Goal: Task Accomplishment & Management: Use online tool/utility

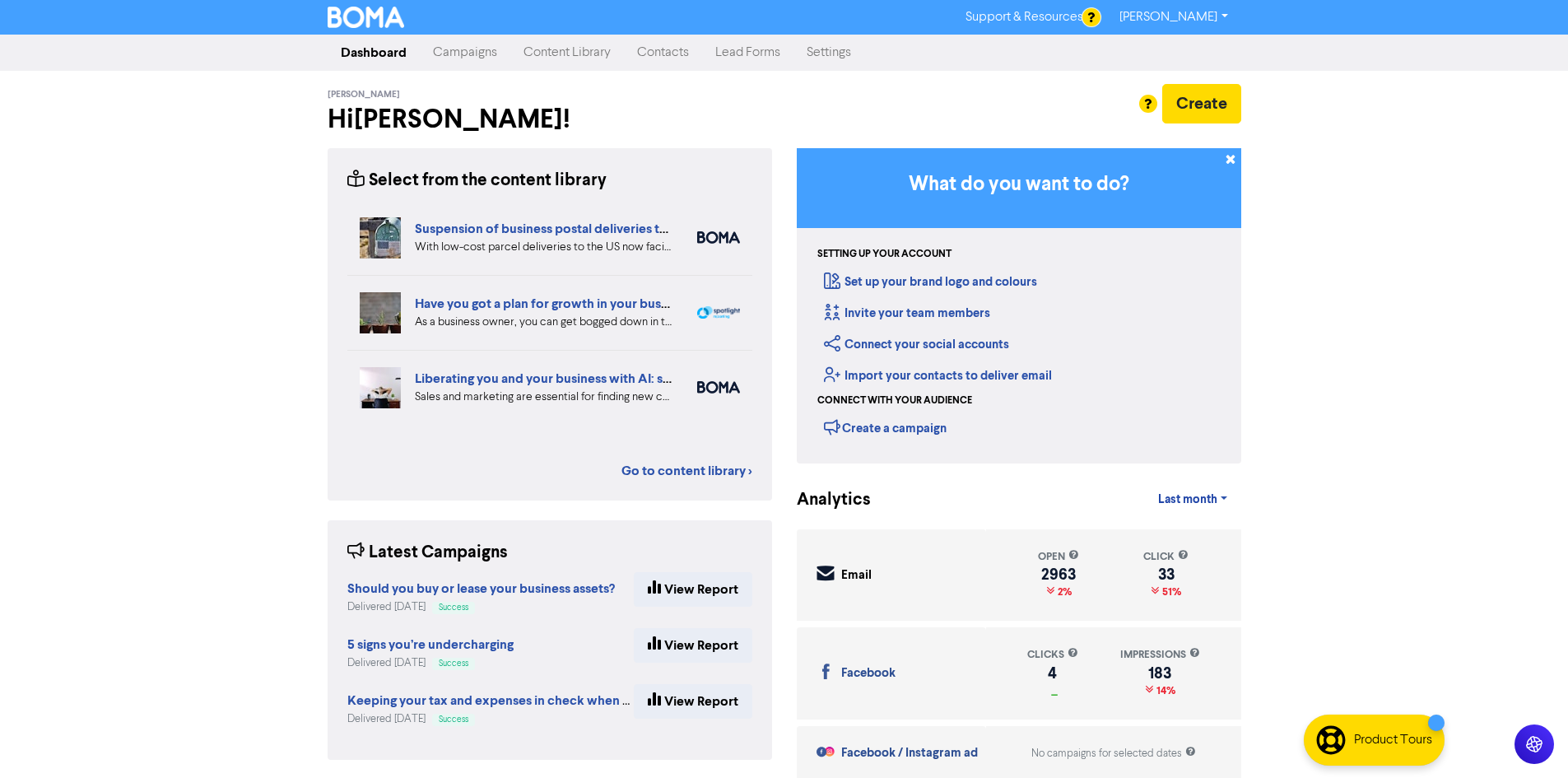
click at [553, 48] on link "Content Library" at bounding box center [567, 53] width 114 height 33
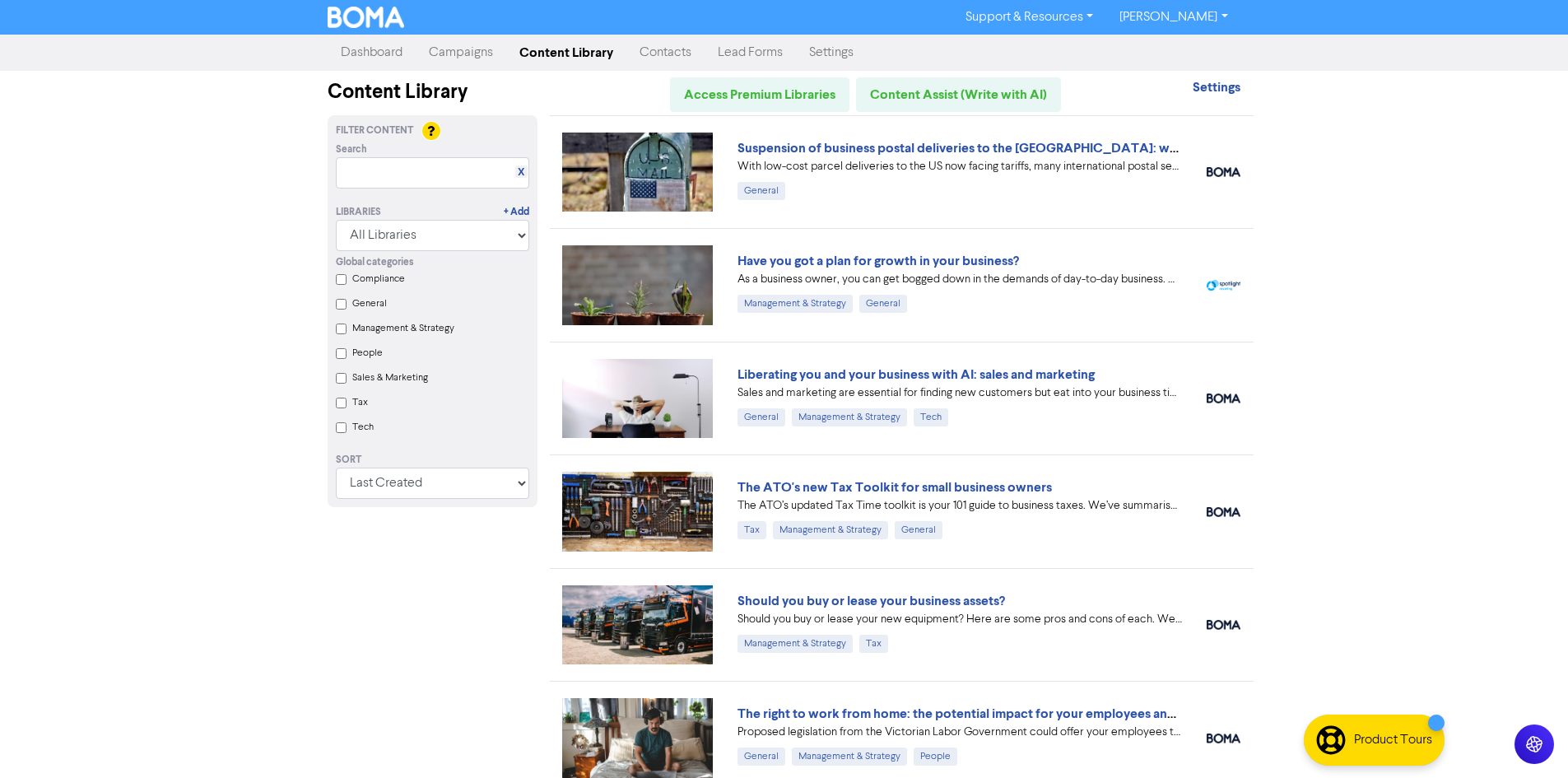
click at [478, 65] on link "Campaigns" at bounding box center [461, 53] width 91 height 33
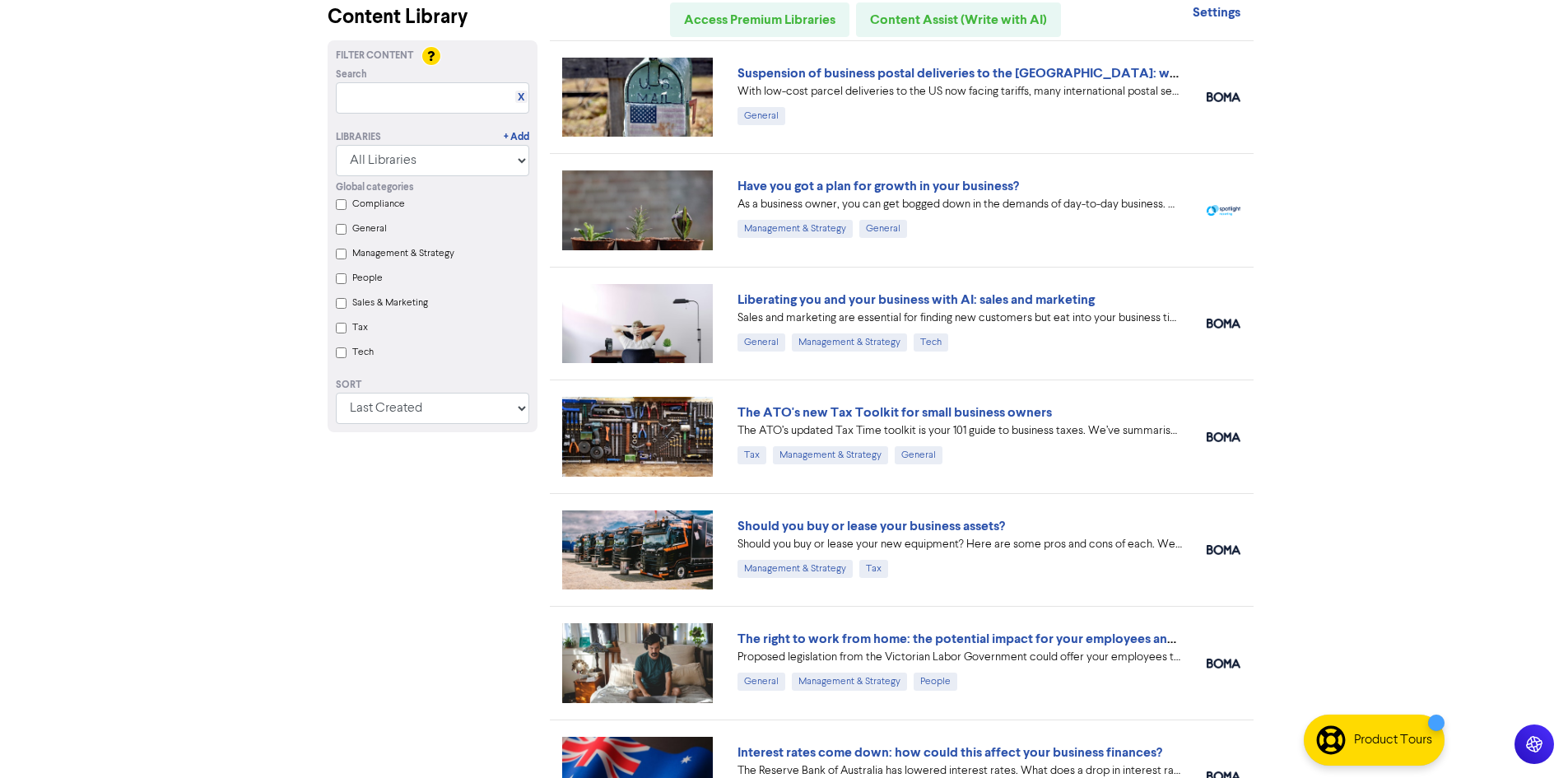
scroll to position [165, 0]
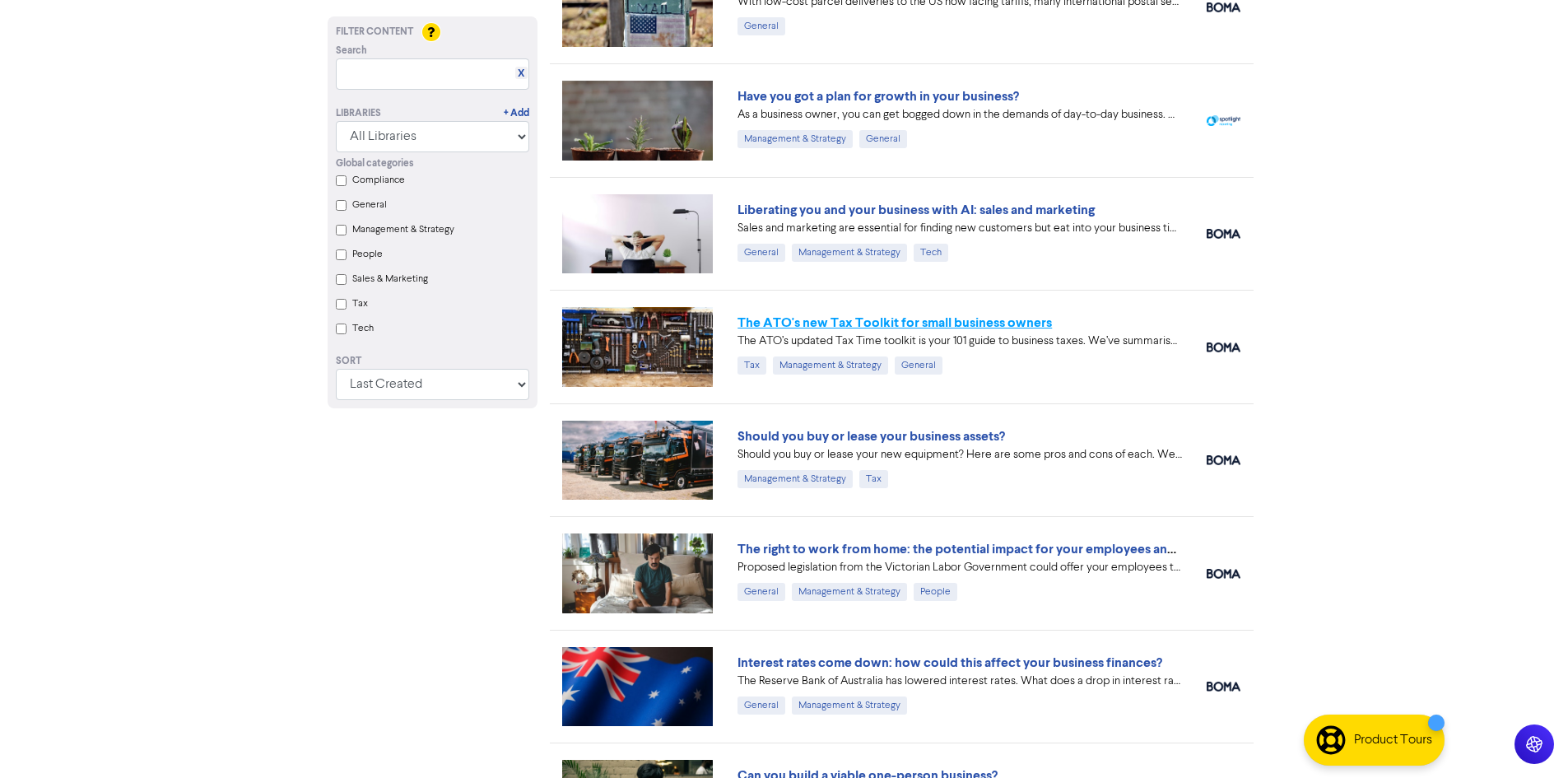
click at [978, 329] on link "The ATO's new Tax Toolkit for small business owners" at bounding box center [895, 322] width 314 height 16
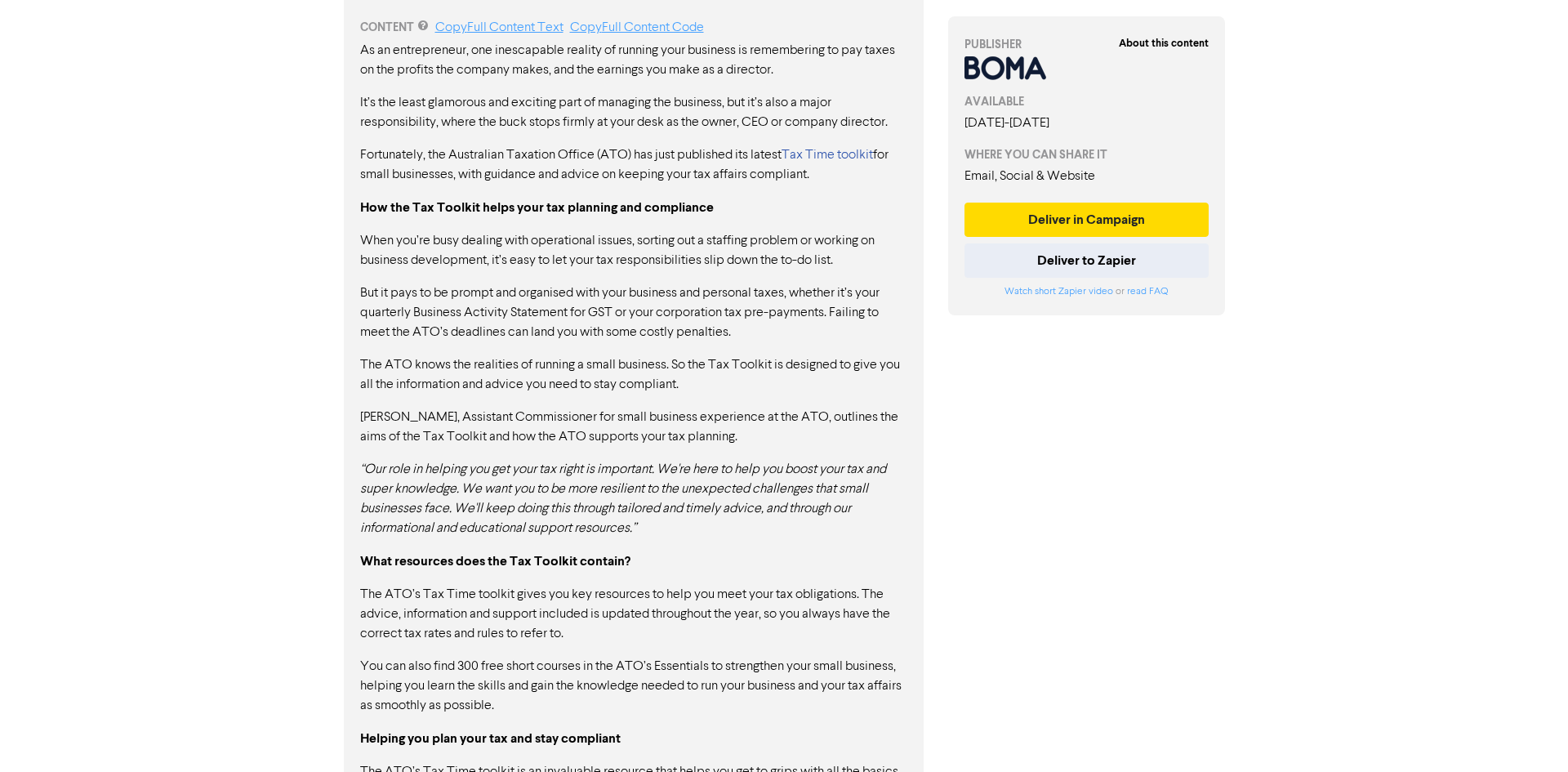
scroll to position [682, 0]
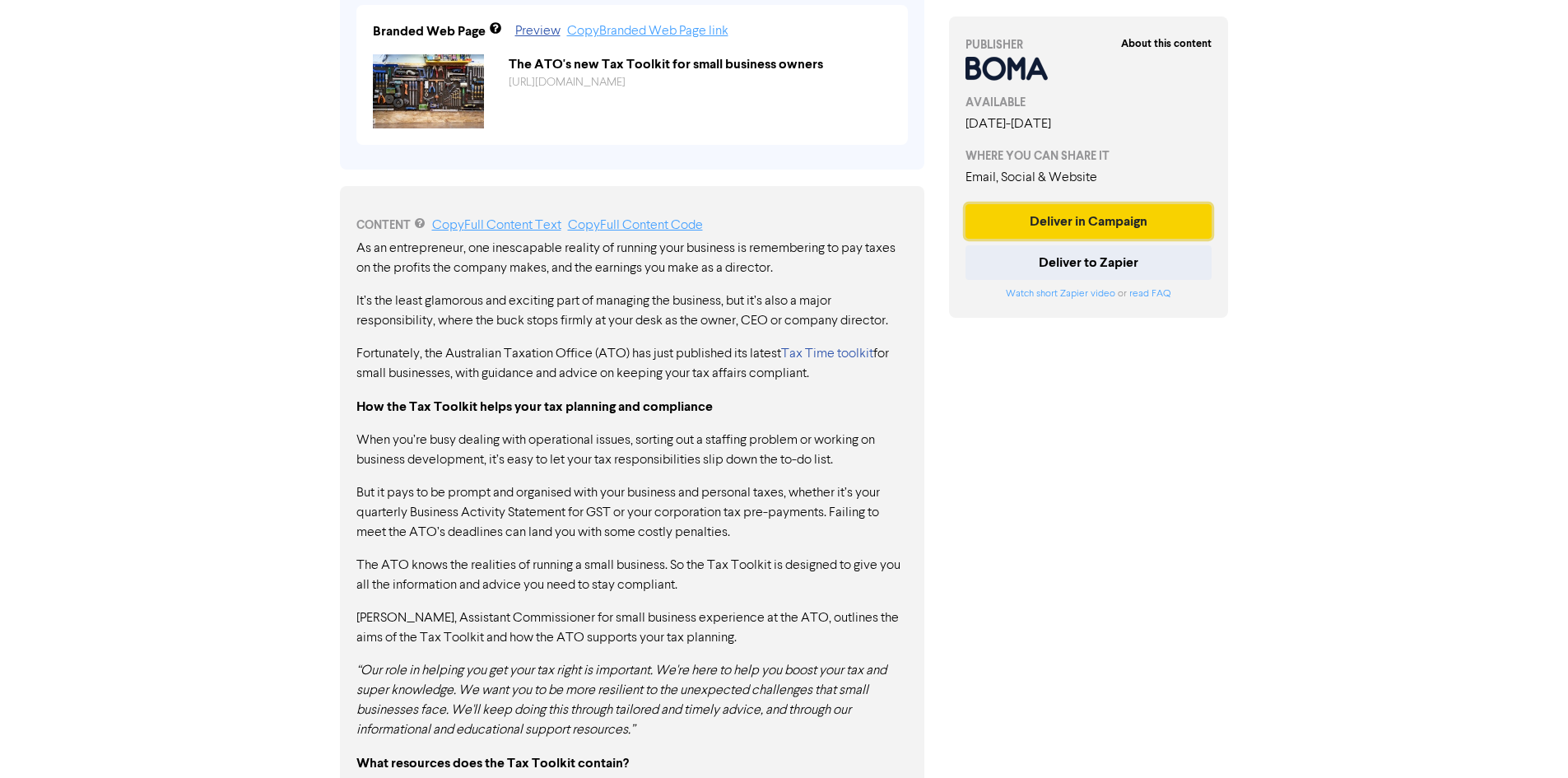
click at [1059, 229] on button "Deliver in Campaign" at bounding box center [1089, 222] width 247 height 35
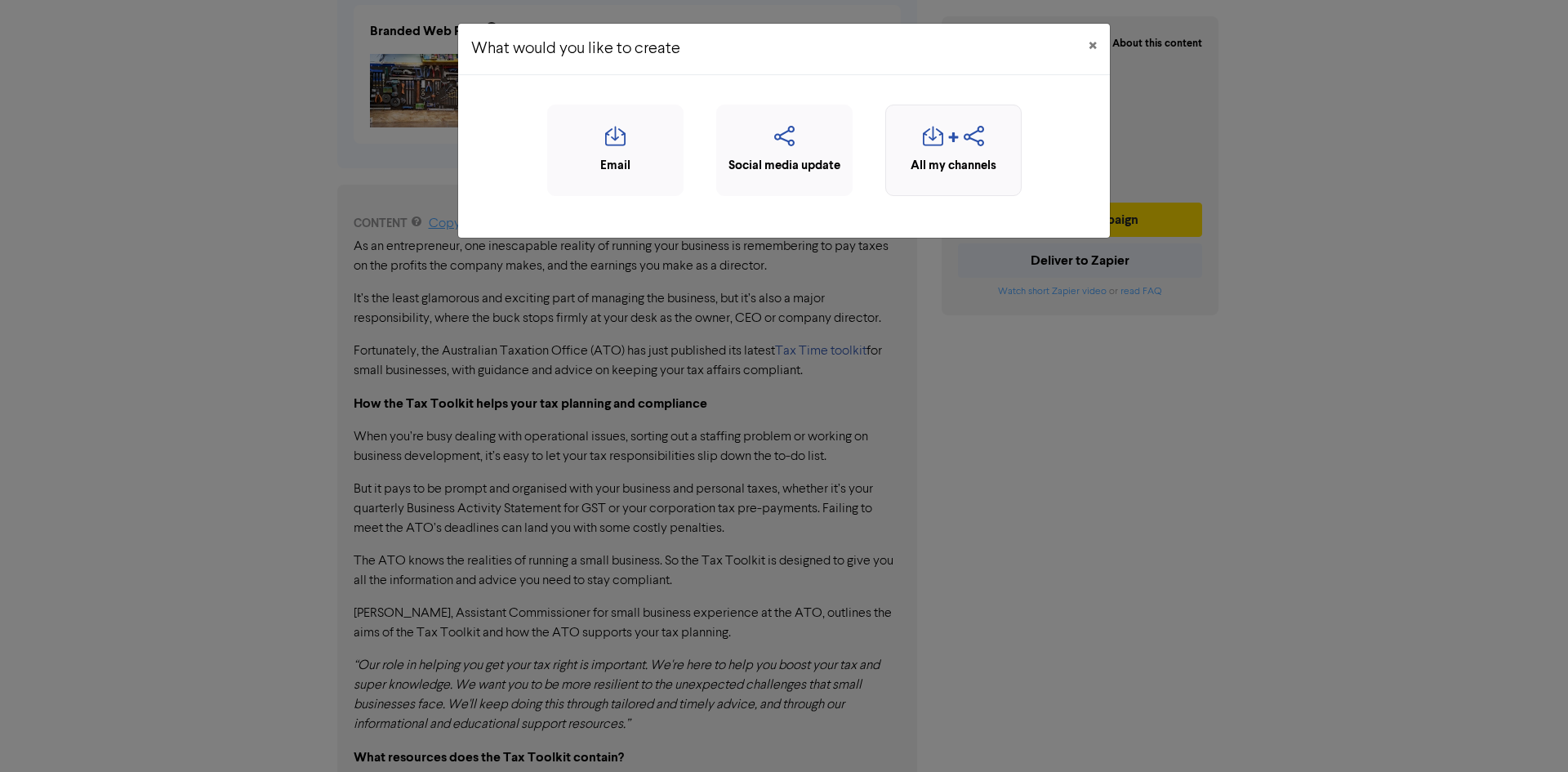
click at [923, 157] on div "All my channels" at bounding box center [954, 166] width 119 height 19
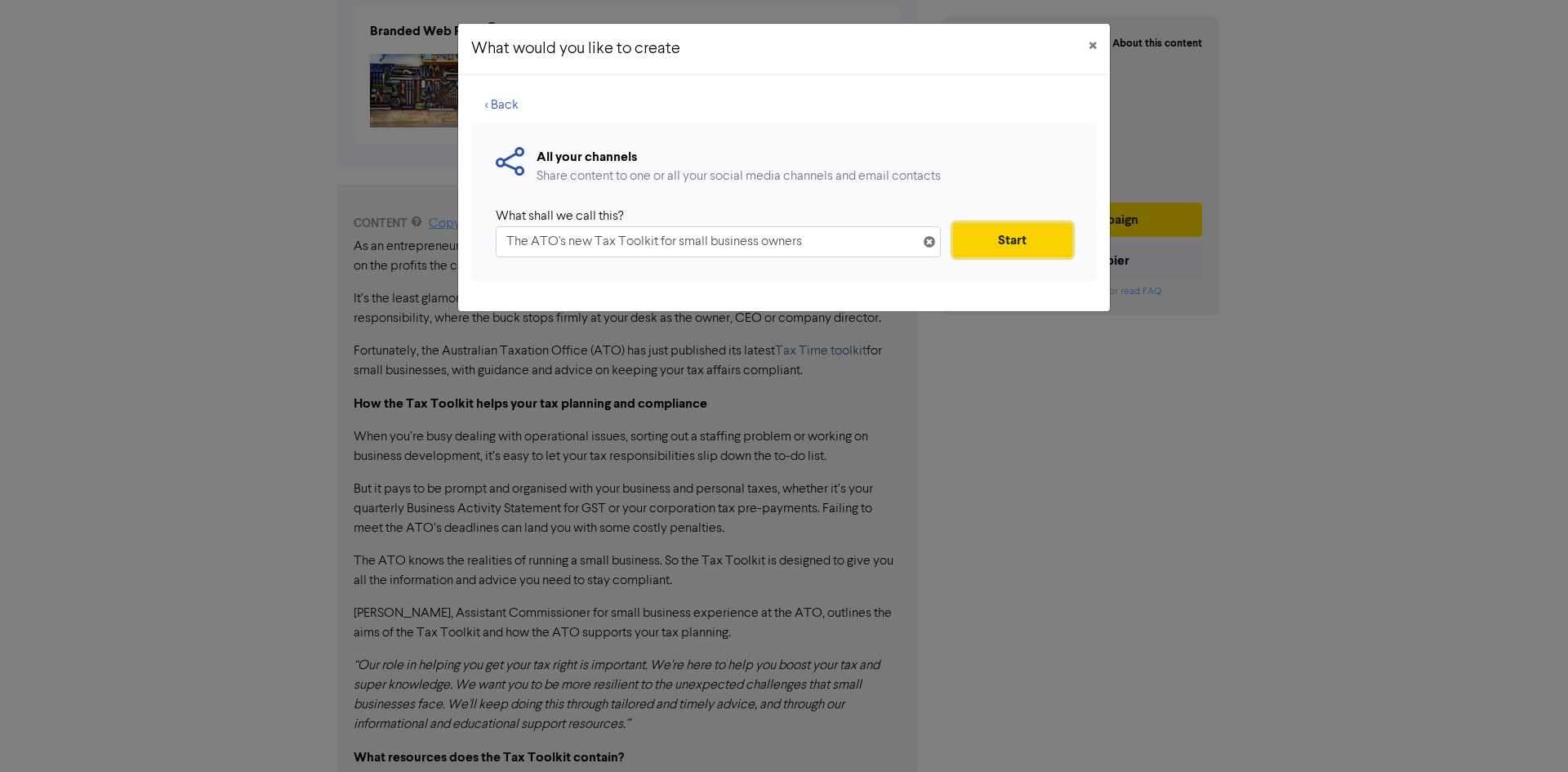
click at [1029, 243] on button "Start" at bounding box center [1012, 240] width 120 height 34
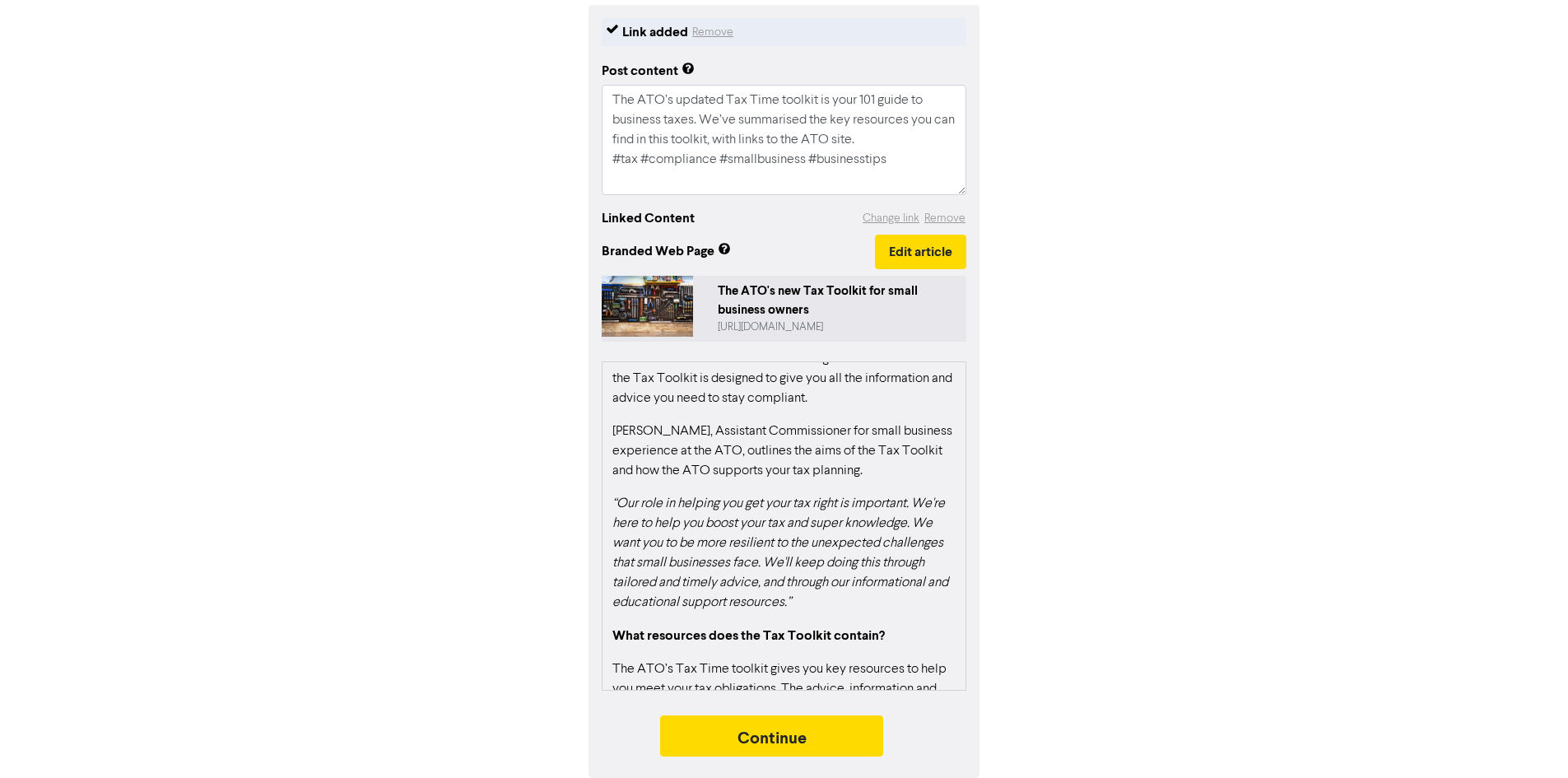
scroll to position [930, 0]
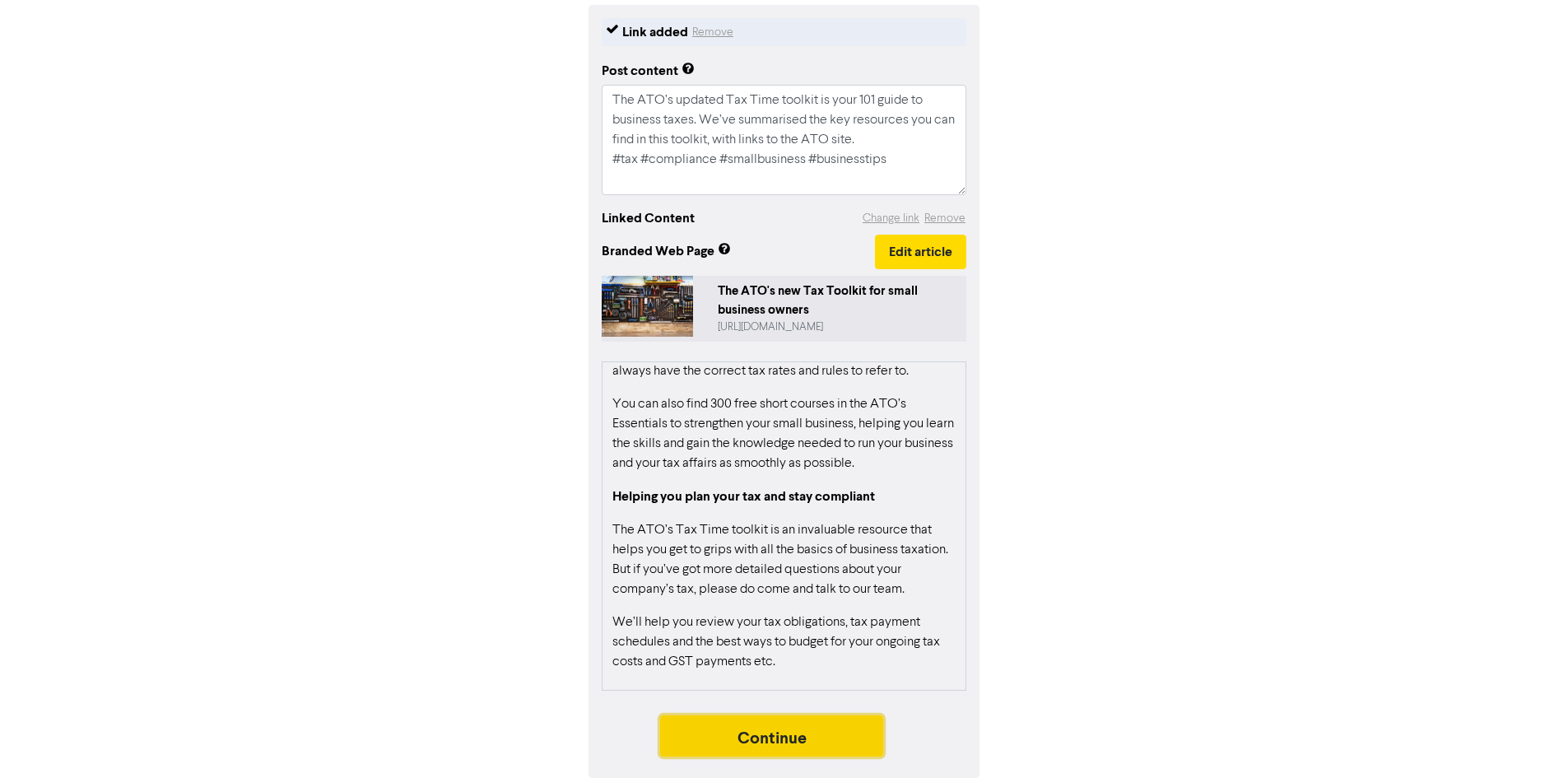
click at [785, 738] on button "Continue" at bounding box center [772, 736] width 224 height 41
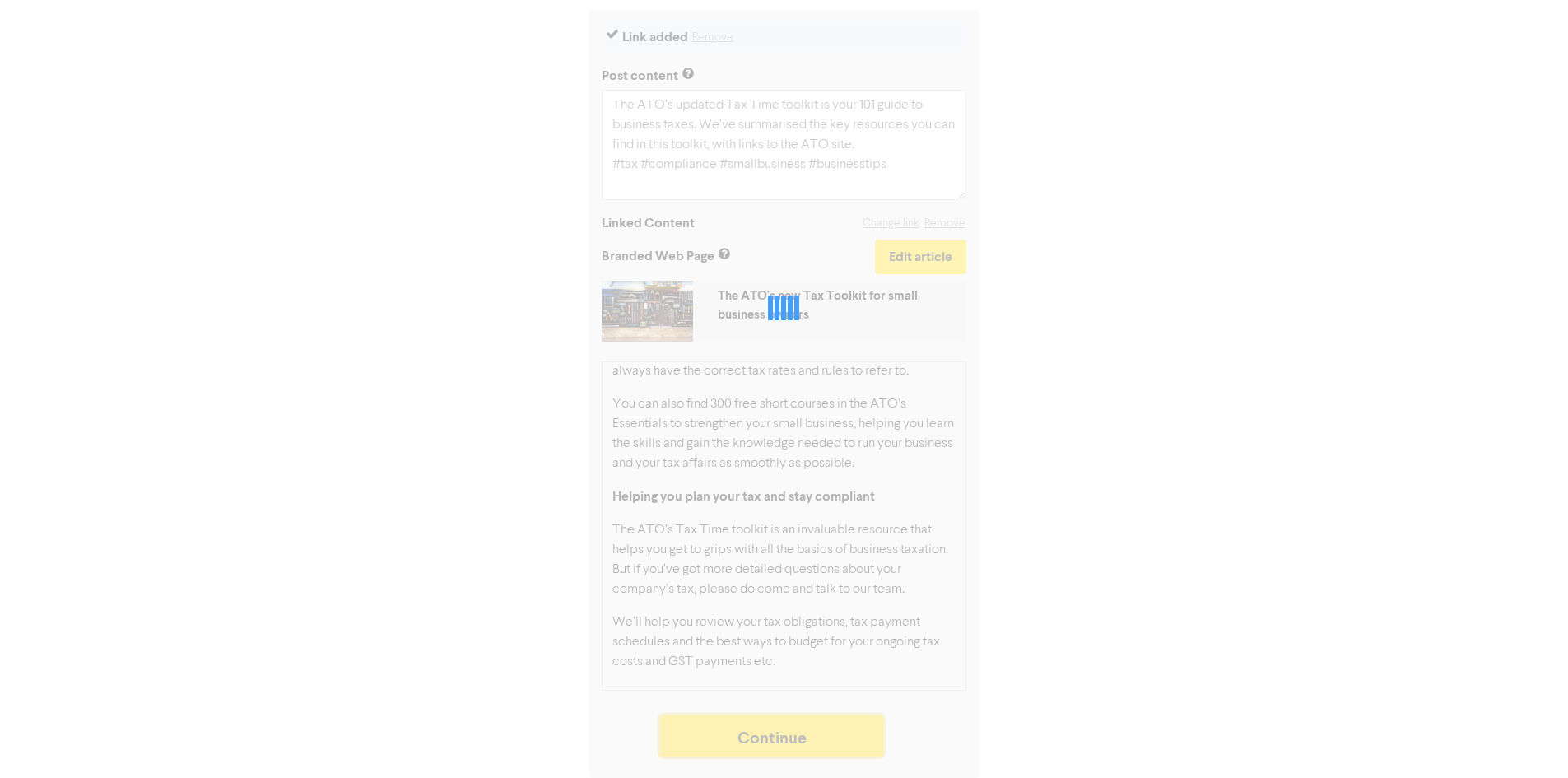
scroll to position [197, 0]
type textarea "x"
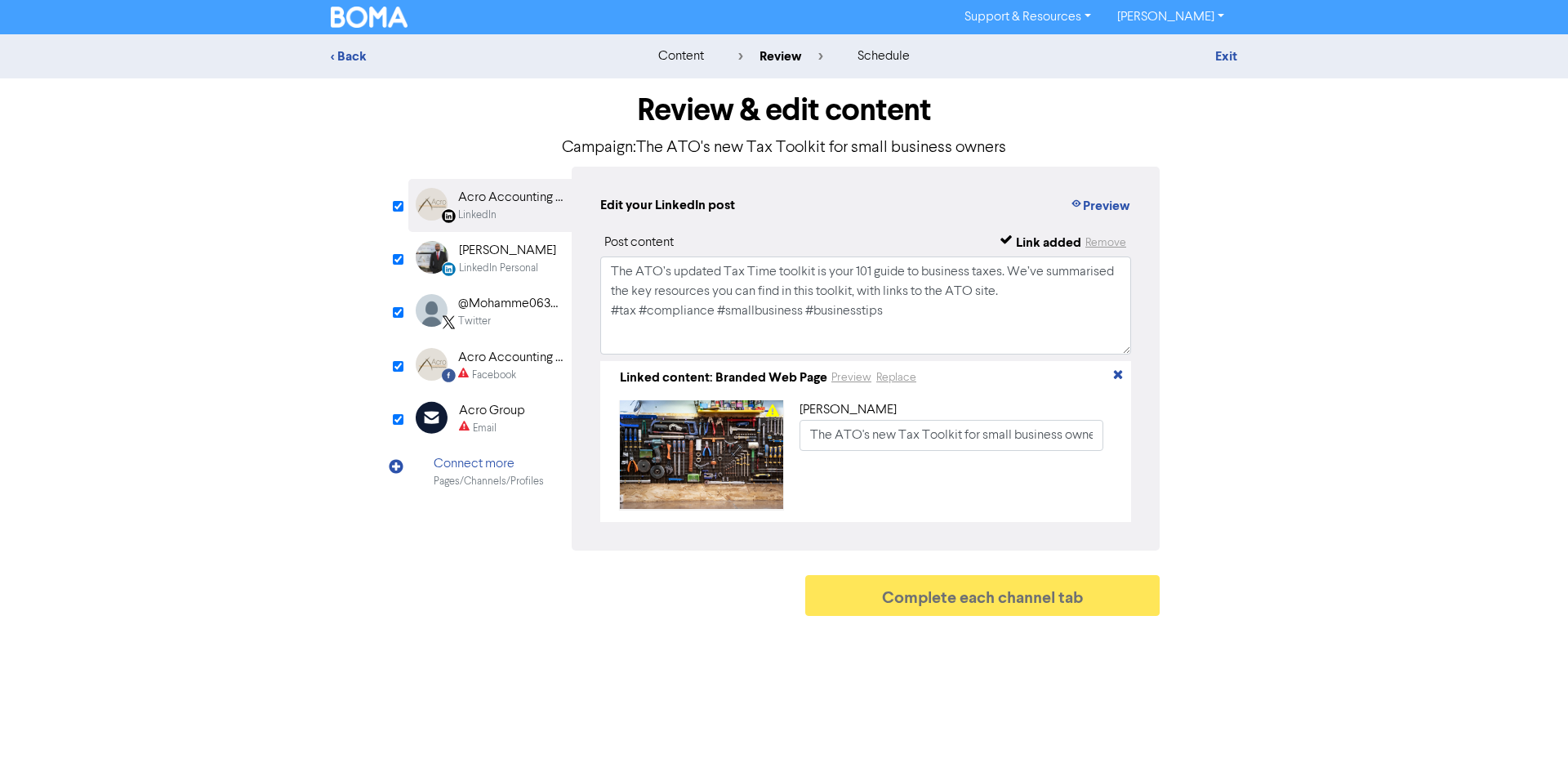
click at [512, 426] on div "Email" at bounding box center [492, 429] width 66 height 15
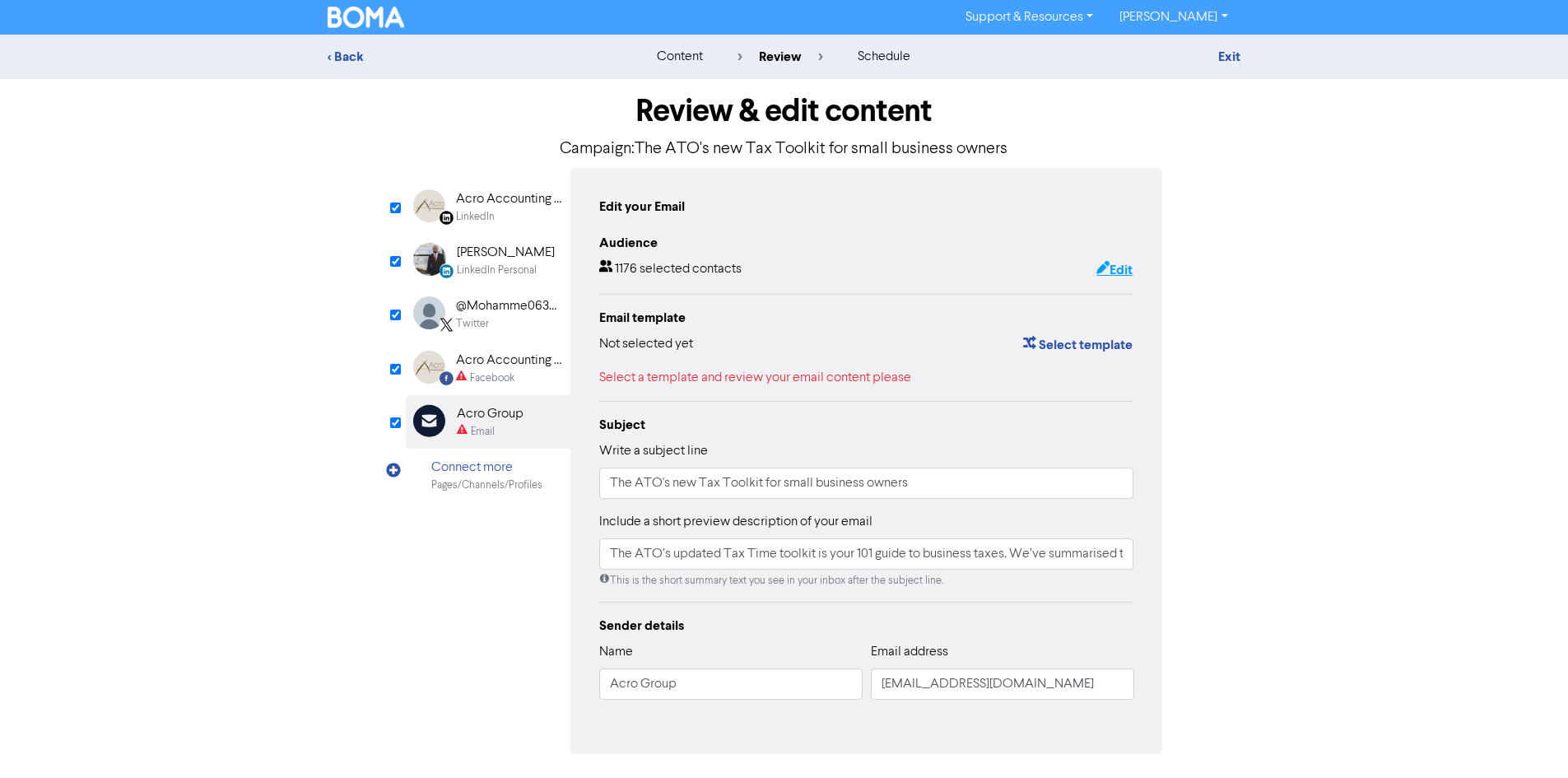
click at [1098, 266] on icon "button" at bounding box center [1103, 269] width 14 height 16
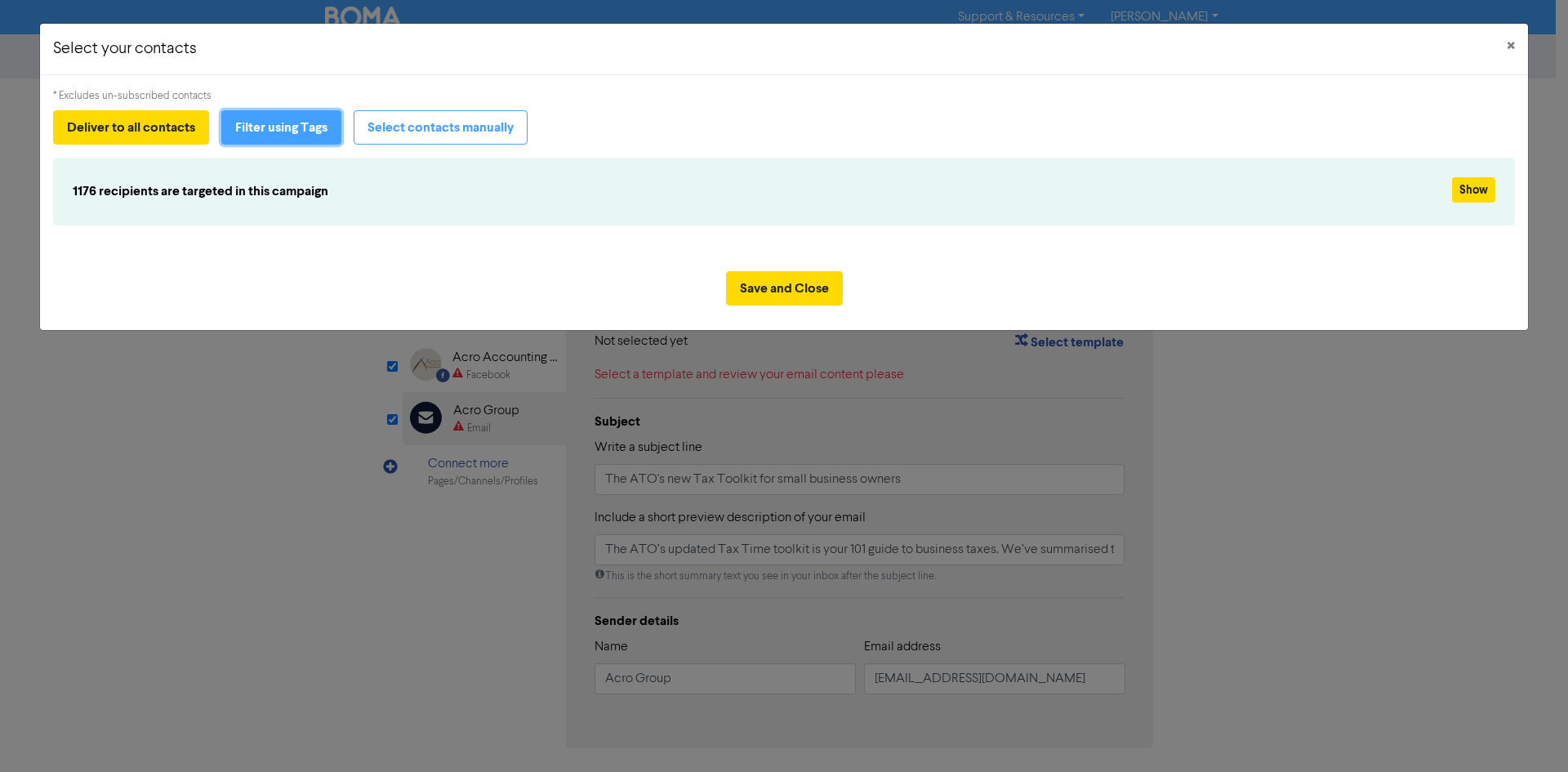
click at [308, 135] on button "Filter using Tags" at bounding box center [280, 127] width 120 height 34
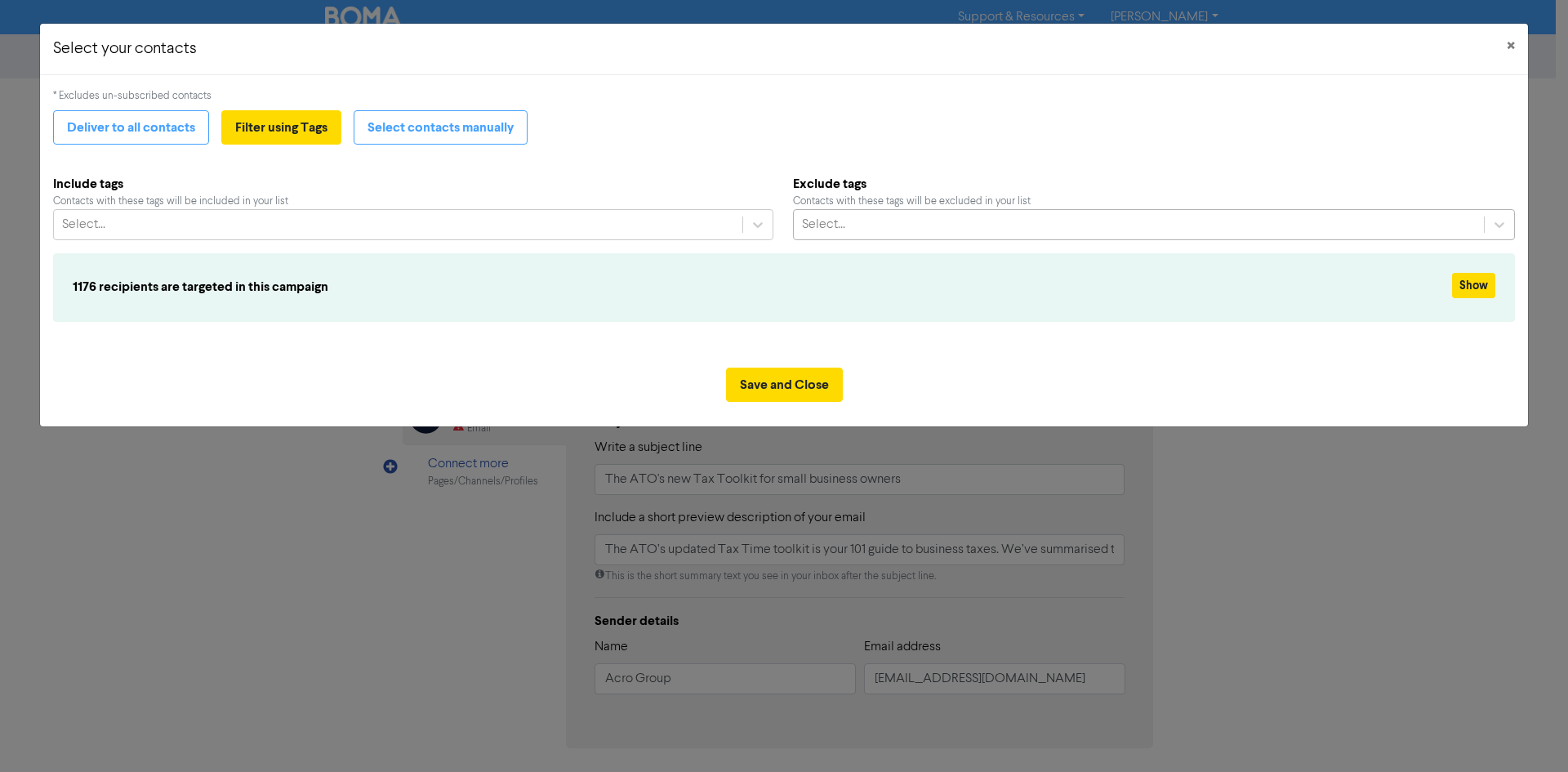
click at [939, 234] on div "Select..." at bounding box center [1139, 224] width 691 height 30
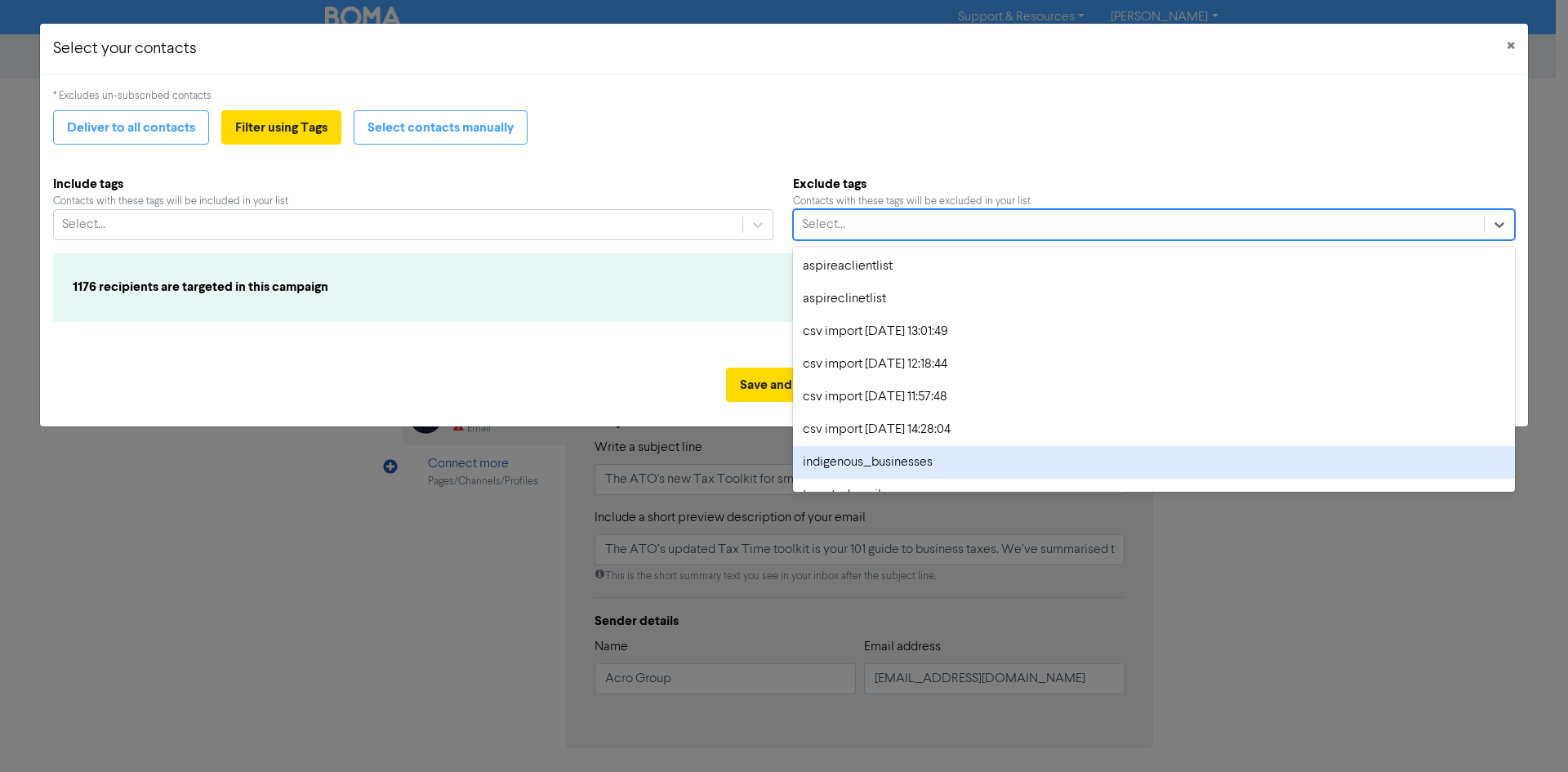
click at [852, 463] on div "indigenous_businesses" at bounding box center [1155, 462] width 723 height 33
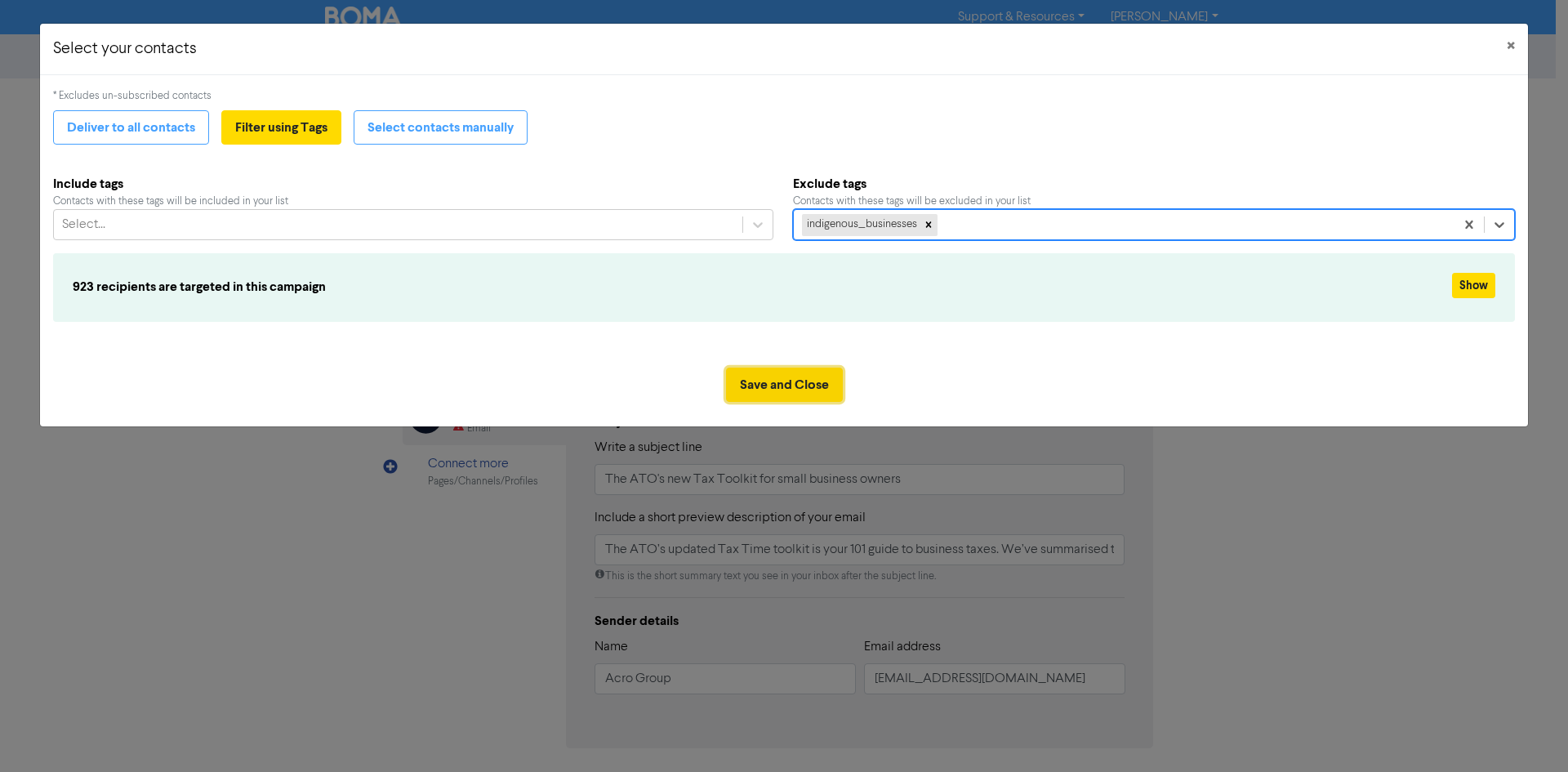
click at [749, 371] on button "Save and Close" at bounding box center [784, 385] width 117 height 34
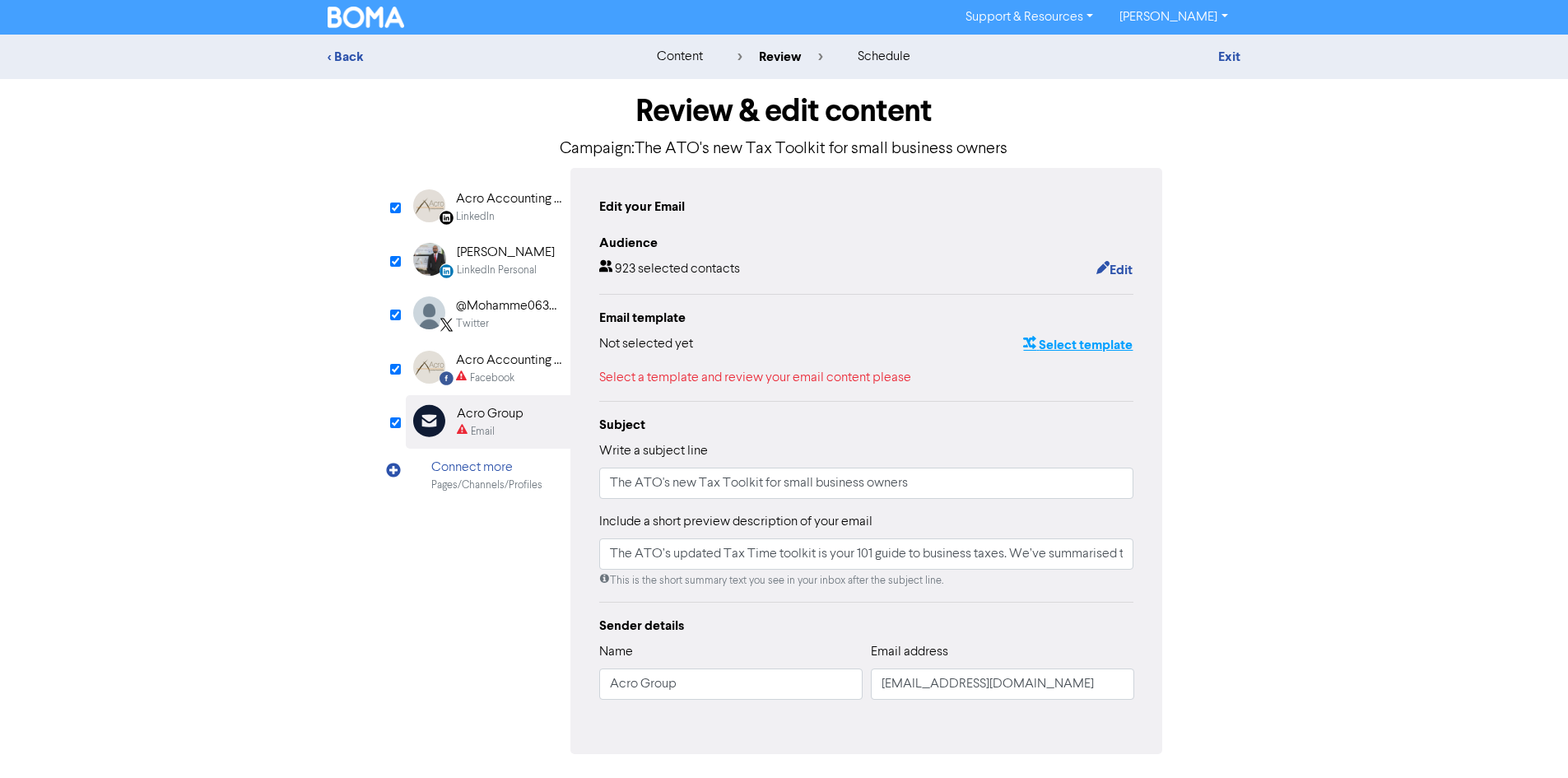
click at [1043, 347] on button "Select template" at bounding box center [1077, 345] width 111 height 21
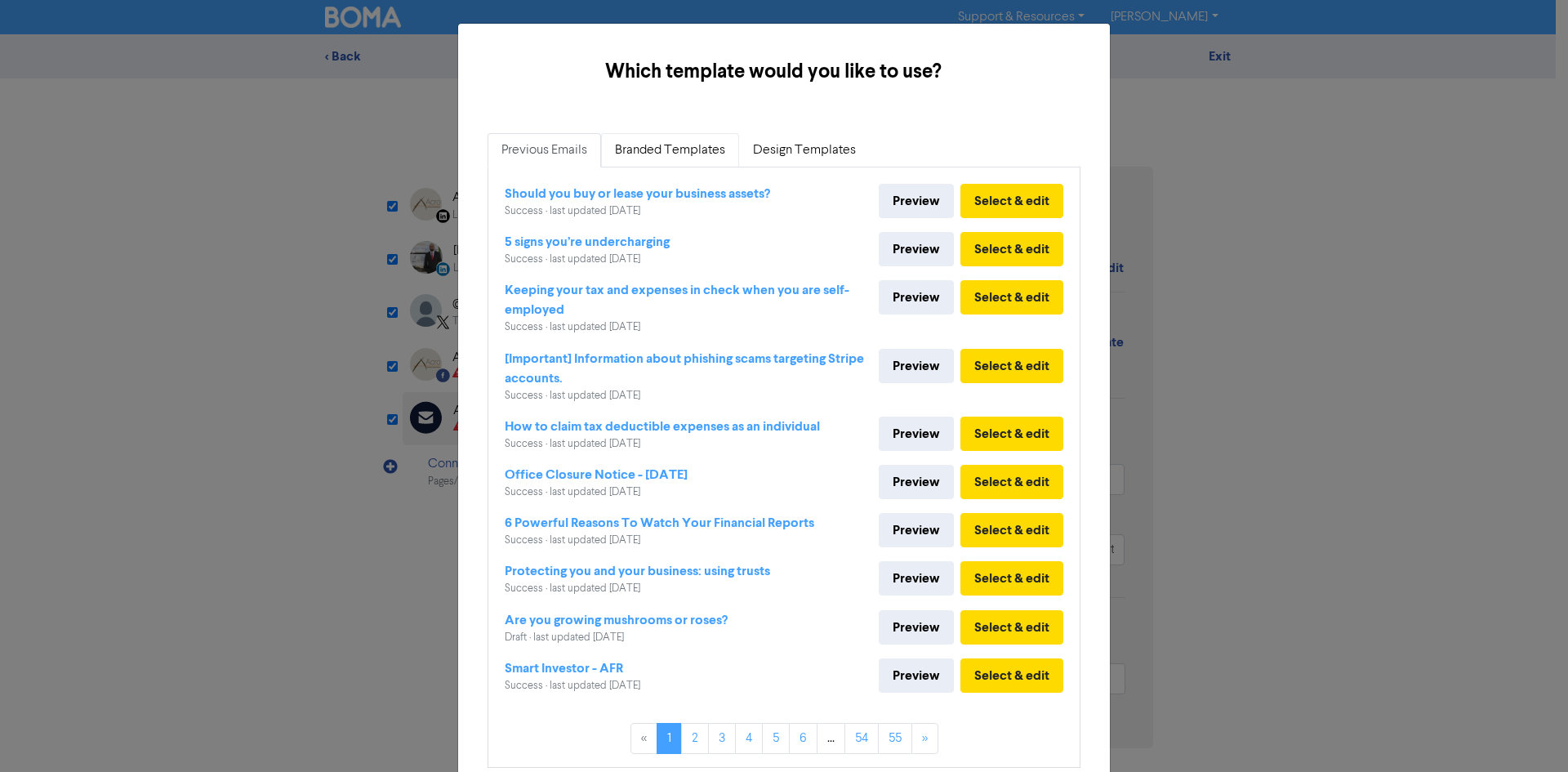
click at [657, 154] on link "Branded Templates" at bounding box center [670, 150] width 138 height 34
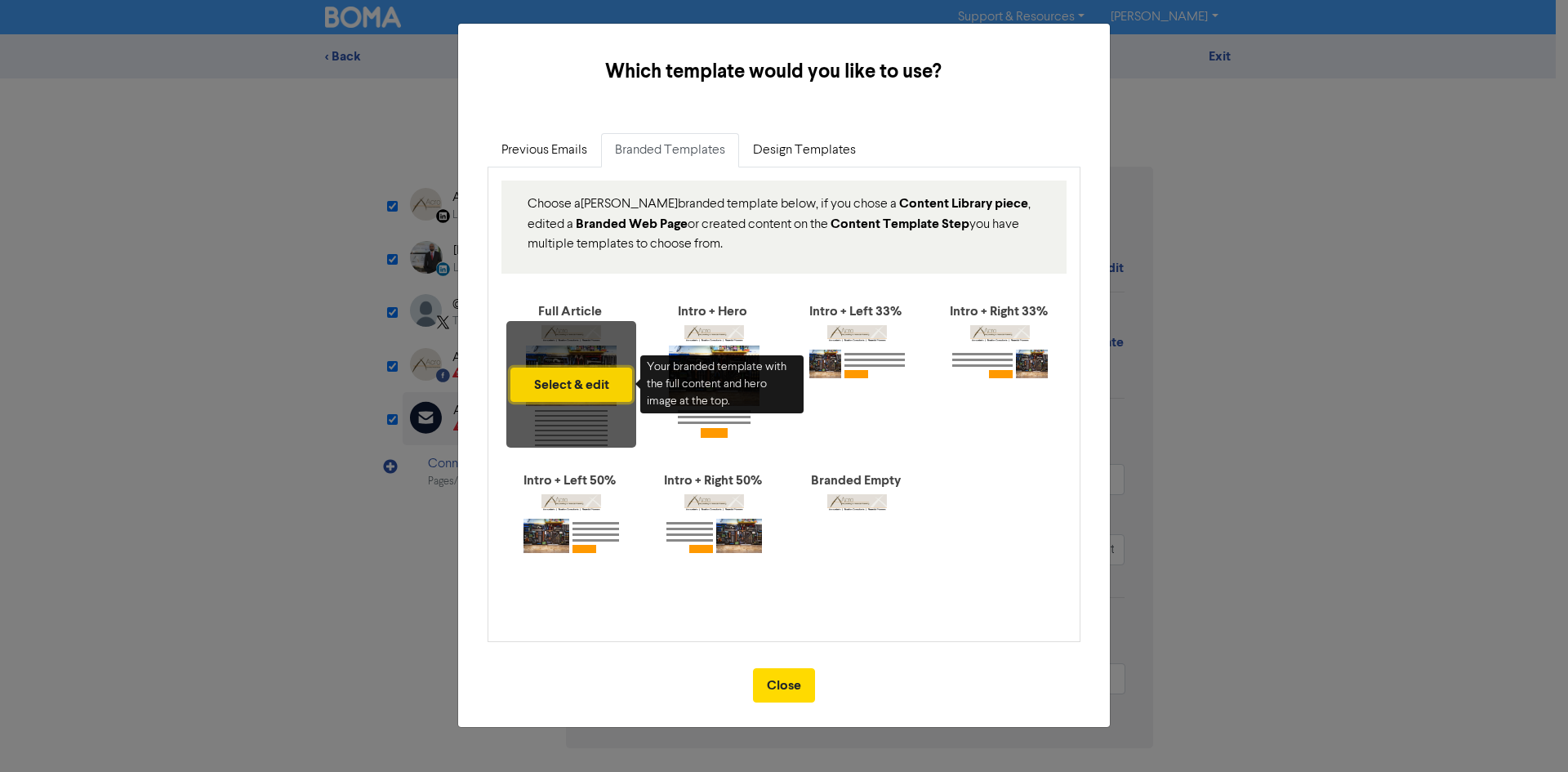
click at [572, 383] on button "Select & edit" at bounding box center [571, 385] width 121 height 34
type input "The ATO’s updated Tax Time toolkit is your 101 guide to business taxes. We’ve s…"
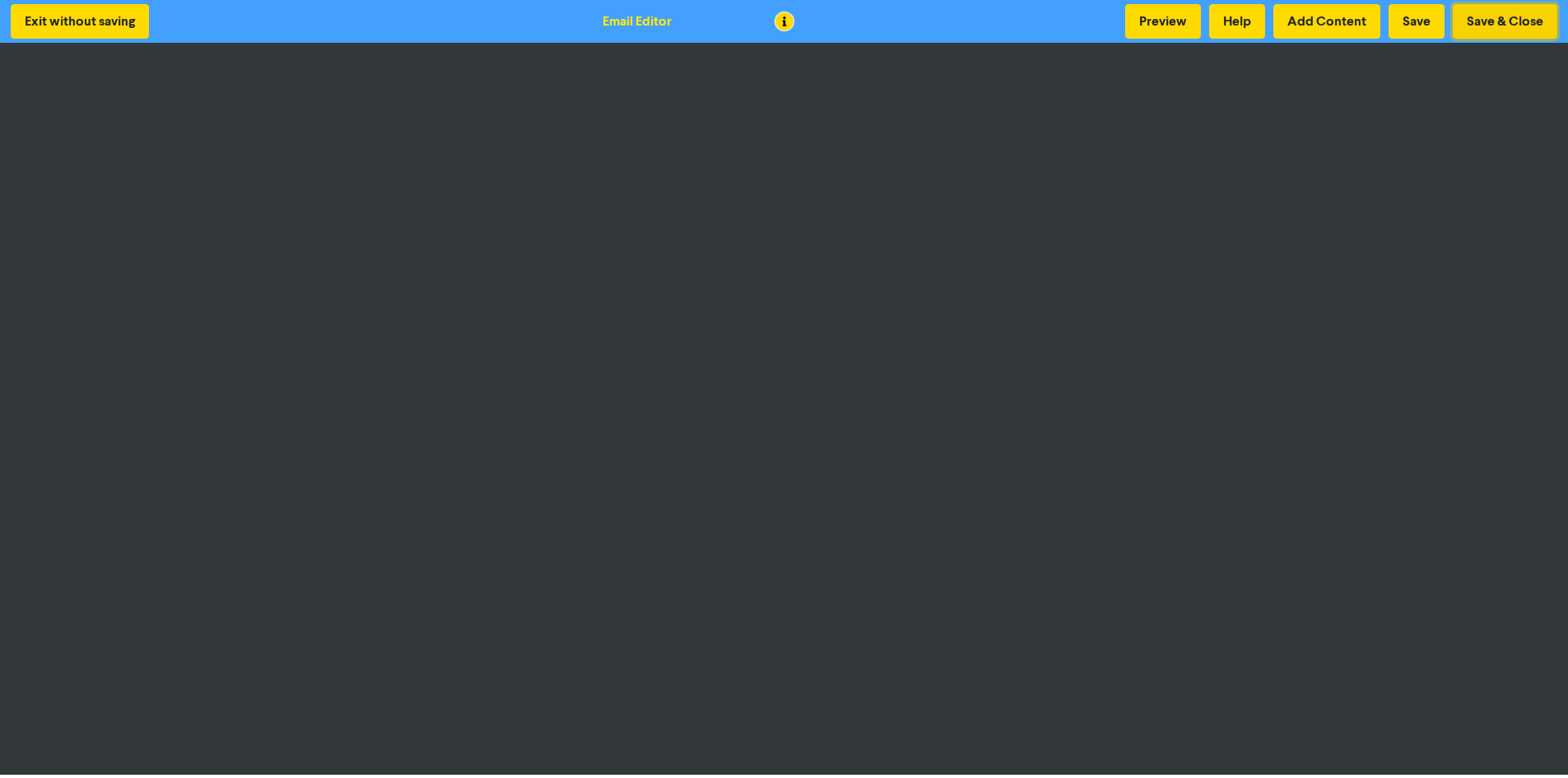
click at [1517, 25] on button "Save & Close" at bounding box center [1505, 21] width 104 height 35
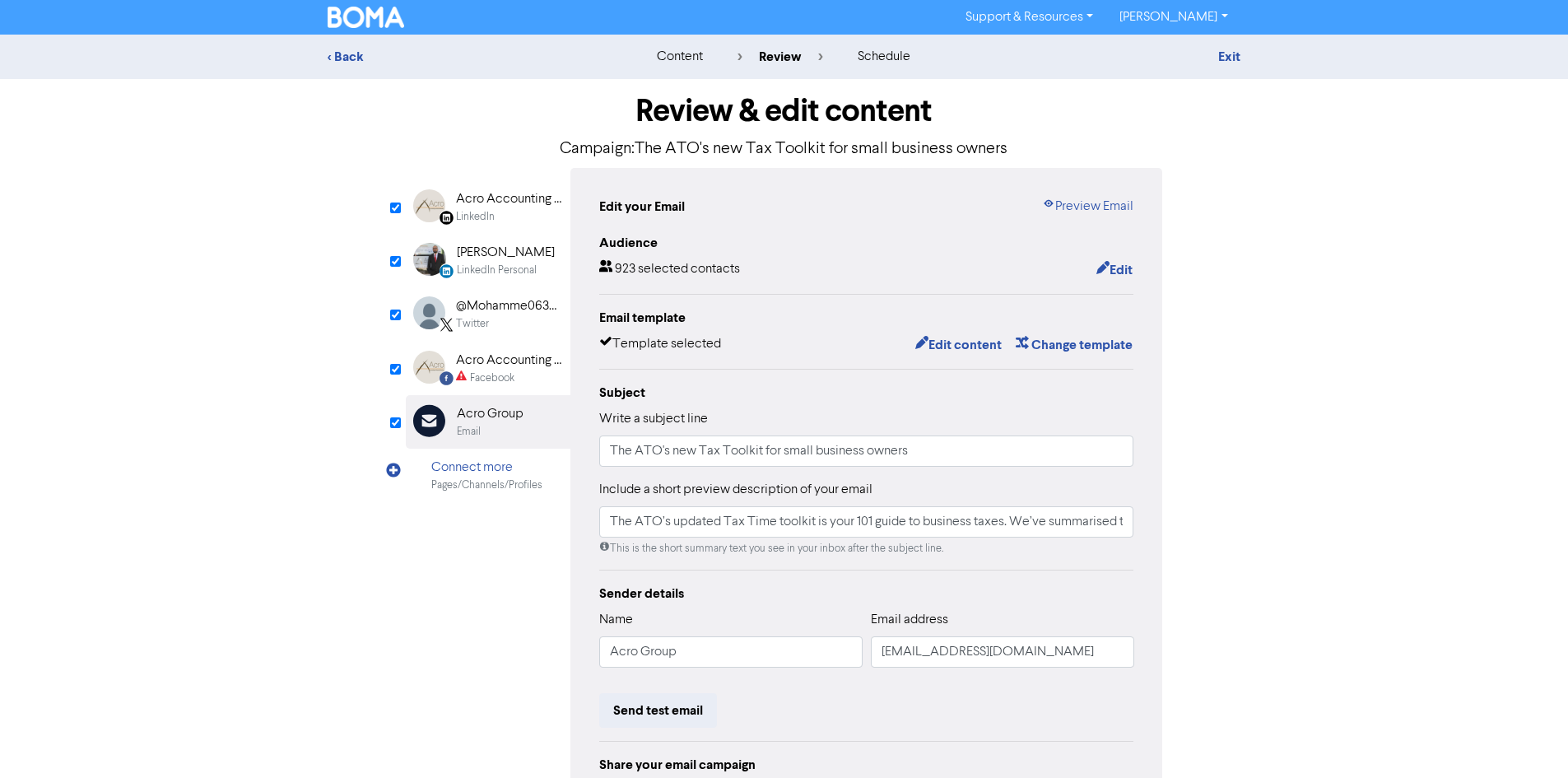
click at [478, 383] on div "Facebook" at bounding box center [492, 378] width 44 height 15
type input "The ATO’s updated Tax Time toolkit is your 101 guide to business taxes. We’ve s…"
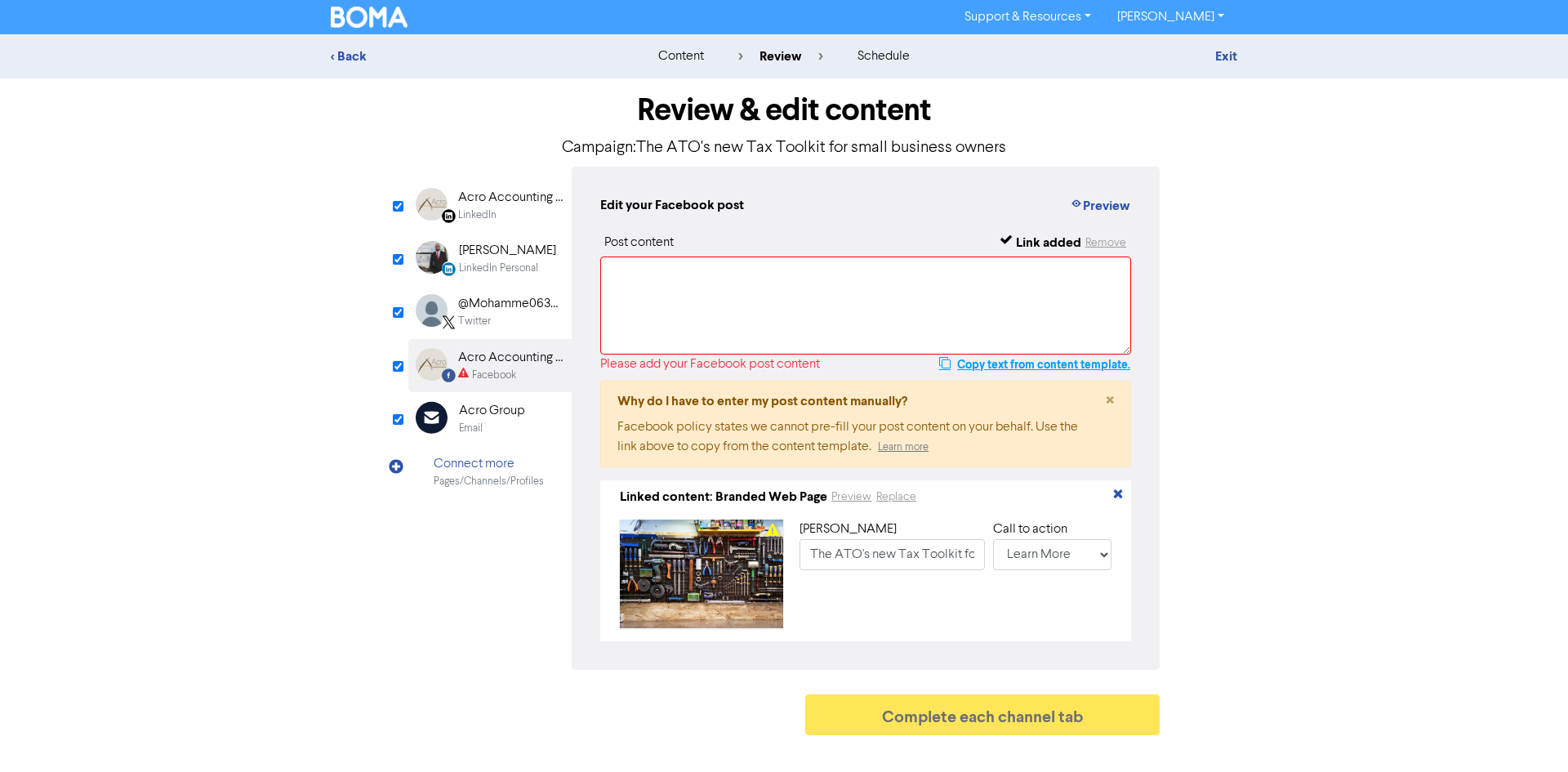
click at [1106, 371] on button "Copy text from content template." at bounding box center [1034, 364] width 192 height 19
click at [867, 301] on textarea at bounding box center [865, 305] width 531 height 98
paste textarea "The ATO’s updated Tax Time toolkit is your 101 guide to business taxes. We’ve s…"
type textarea "The ATO’s updated Tax Time toolkit is your 101 guide to business taxes. We’ve s…"
type input "The ATO’s updated Tax Time toolkit is your 101 guide to business taxes. We’ve s…"
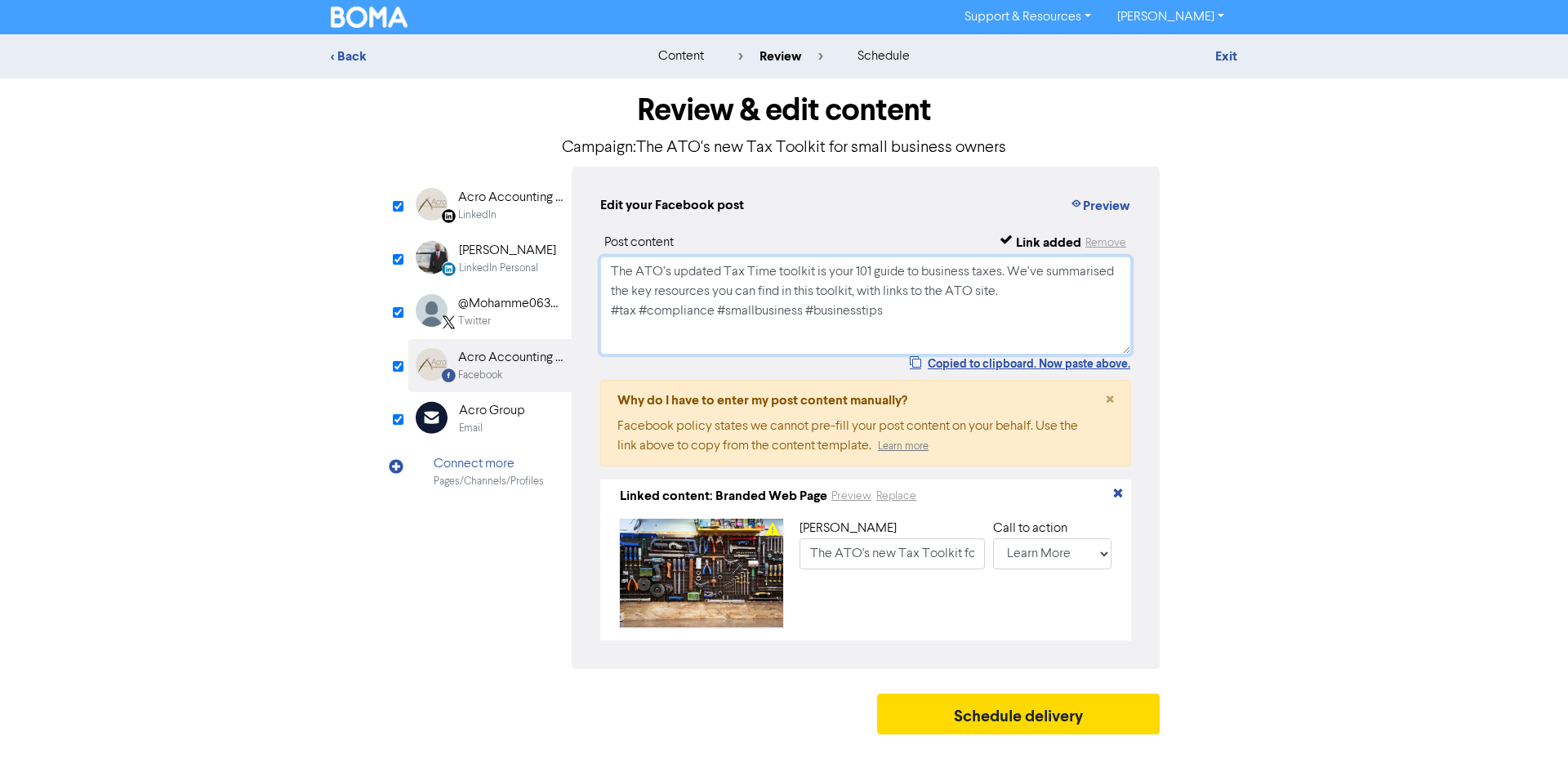
type textarea "The ATO’s updated Tax Time toolkit is your 101 guide to business taxes. We’ve s…"
click at [489, 419] on div "Acro Group" at bounding box center [492, 410] width 66 height 19
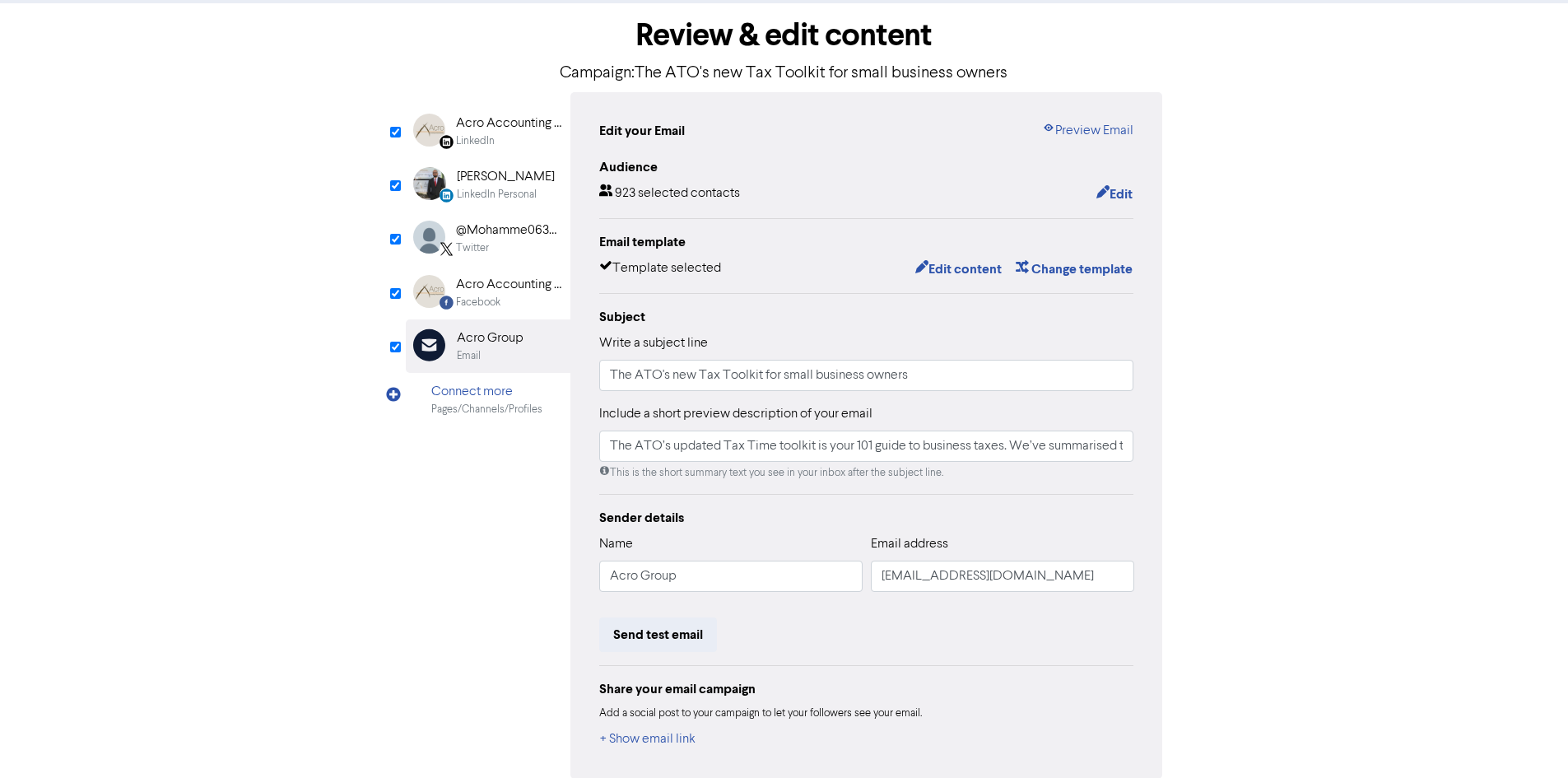
scroll to position [152, 0]
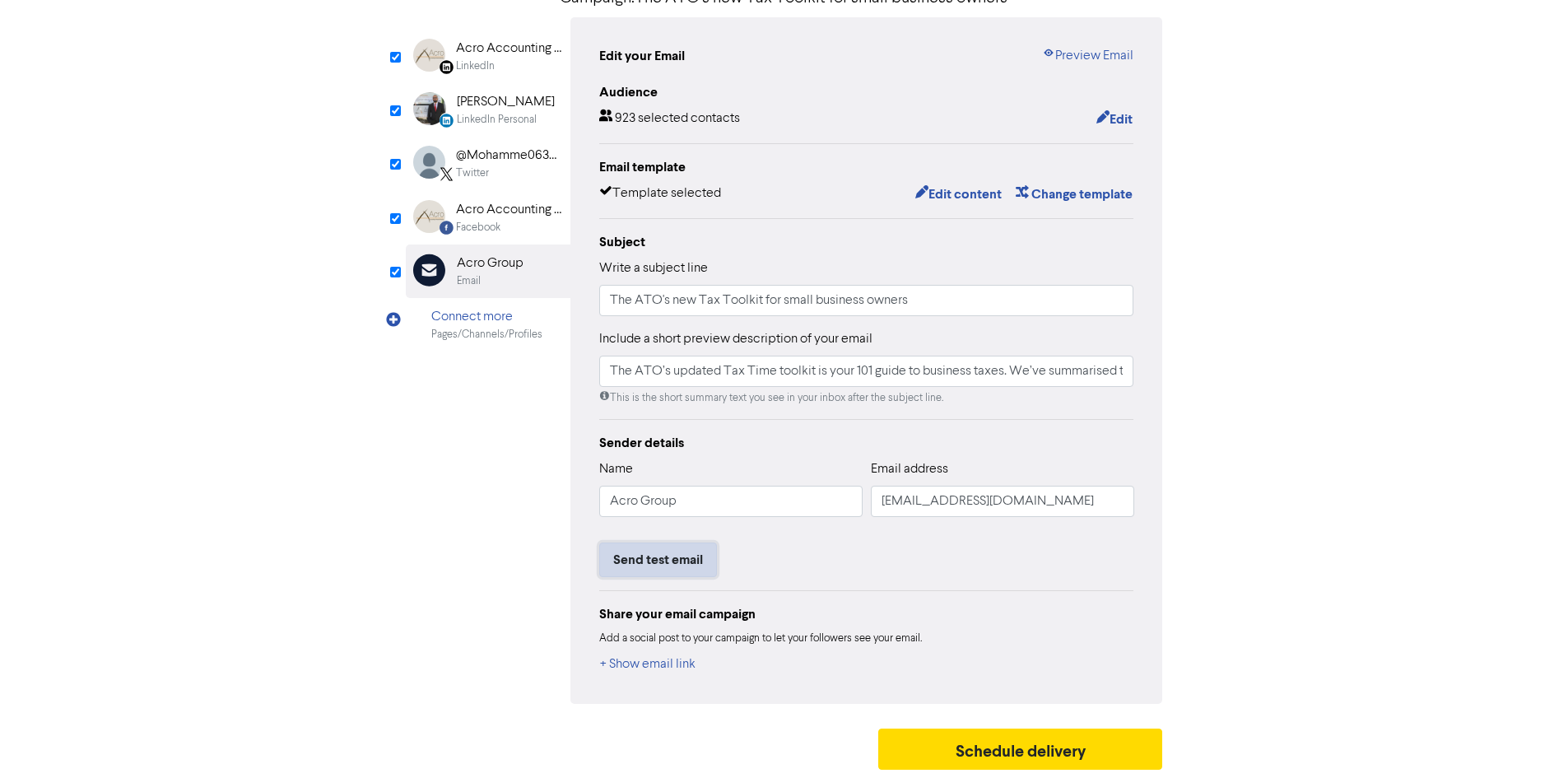
click at [676, 567] on button "Send test email" at bounding box center [659, 560] width 118 height 35
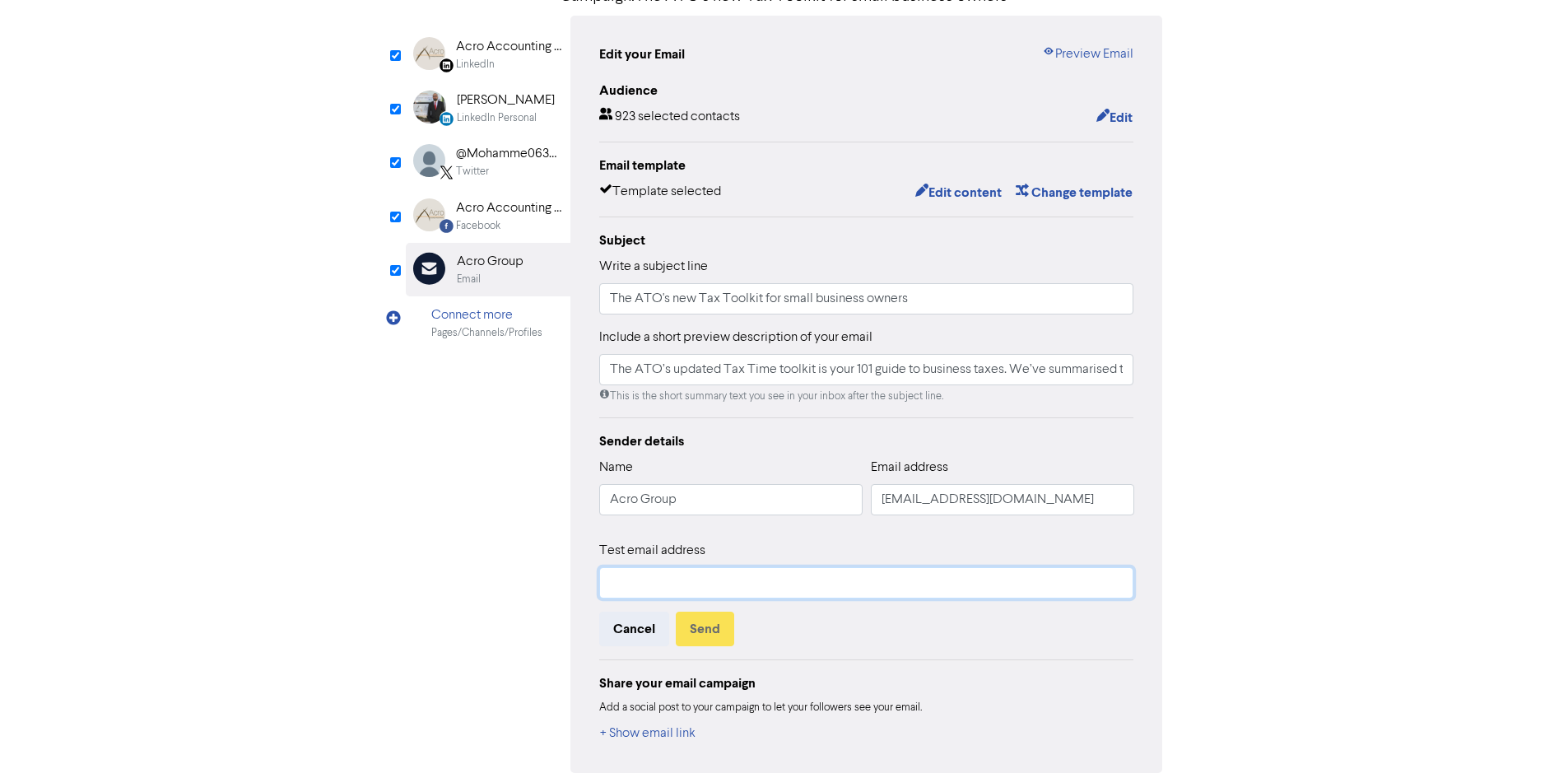
click at [672, 591] on input "text" at bounding box center [867, 582] width 535 height 31
type input "The ATO’s updated Tax Time toolkit is your 101 guide to business taxes. We’ve s…"
type input "[PERSON_NAME][EMAIL_ADDRESS][DOMAIN_NAME]"
click at [695, 630] on button "Send" at bounding box center [705, 629] width 59 height 35
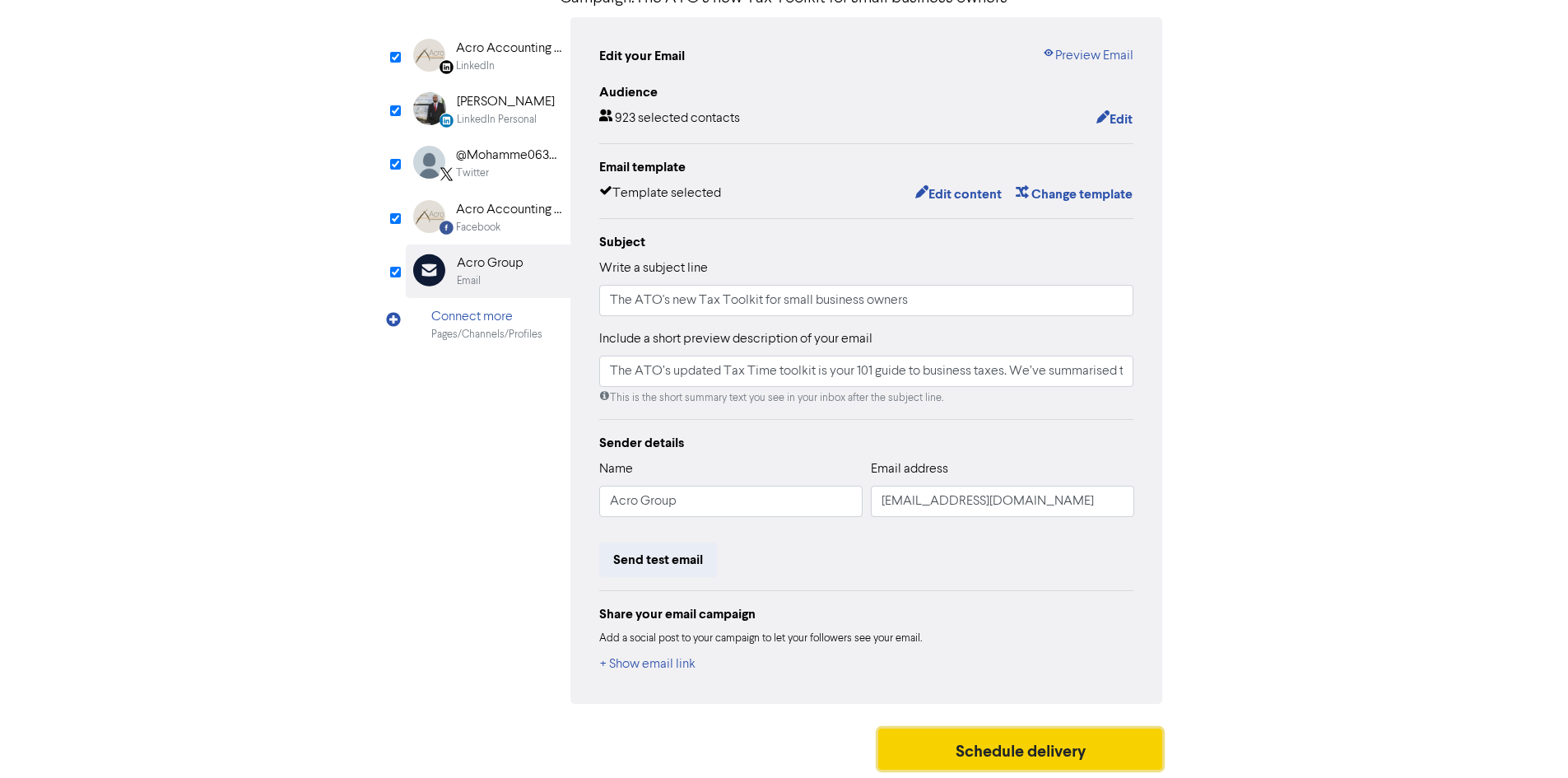
click at [1010, 752] on button "Schedule delivery" at bounding box center [1020, 749] width 284 height 41
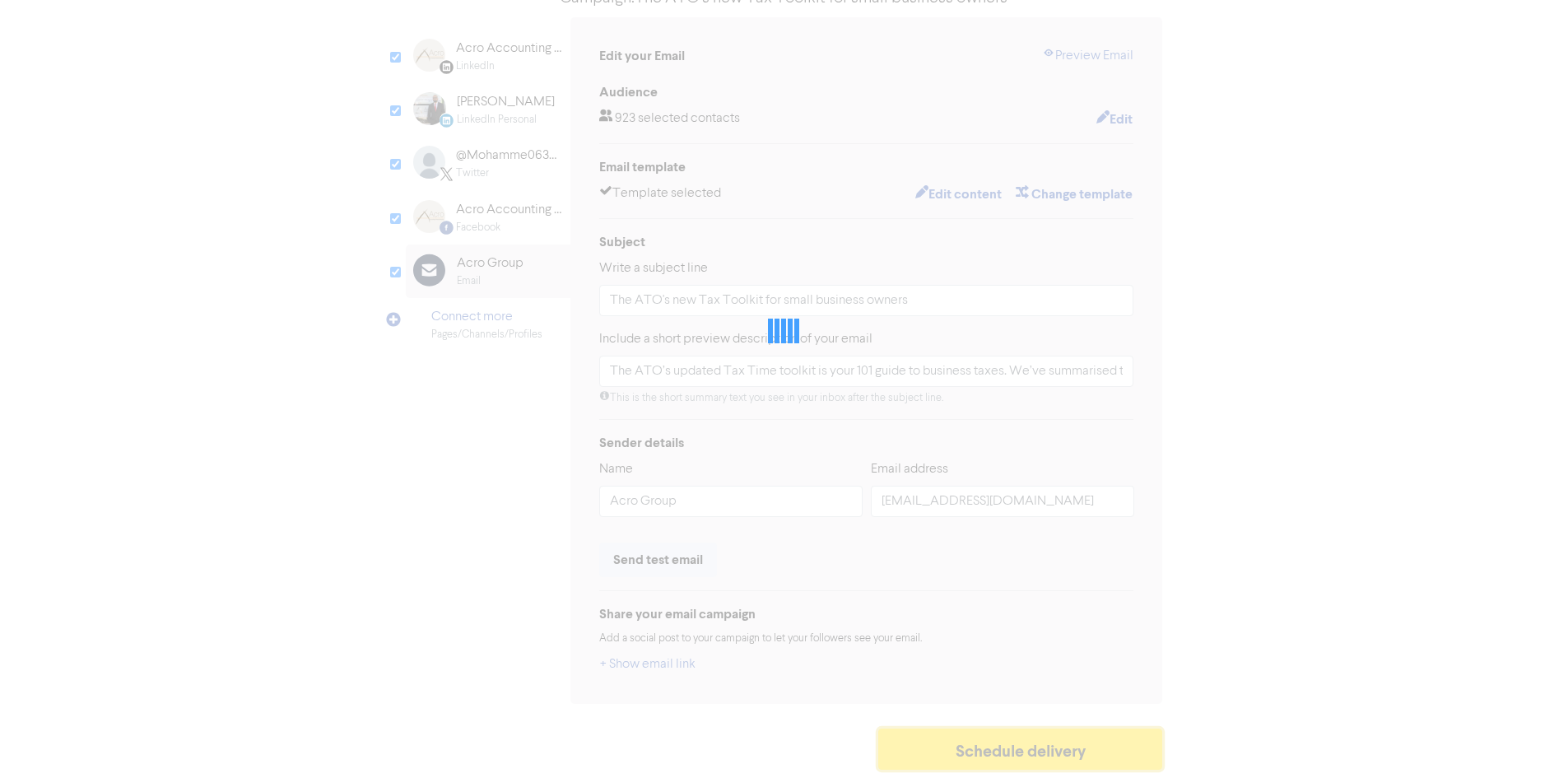
type input "The ATO’s updated Tax Time toolkit is your 101 guide to business taxes. We’ve s…"
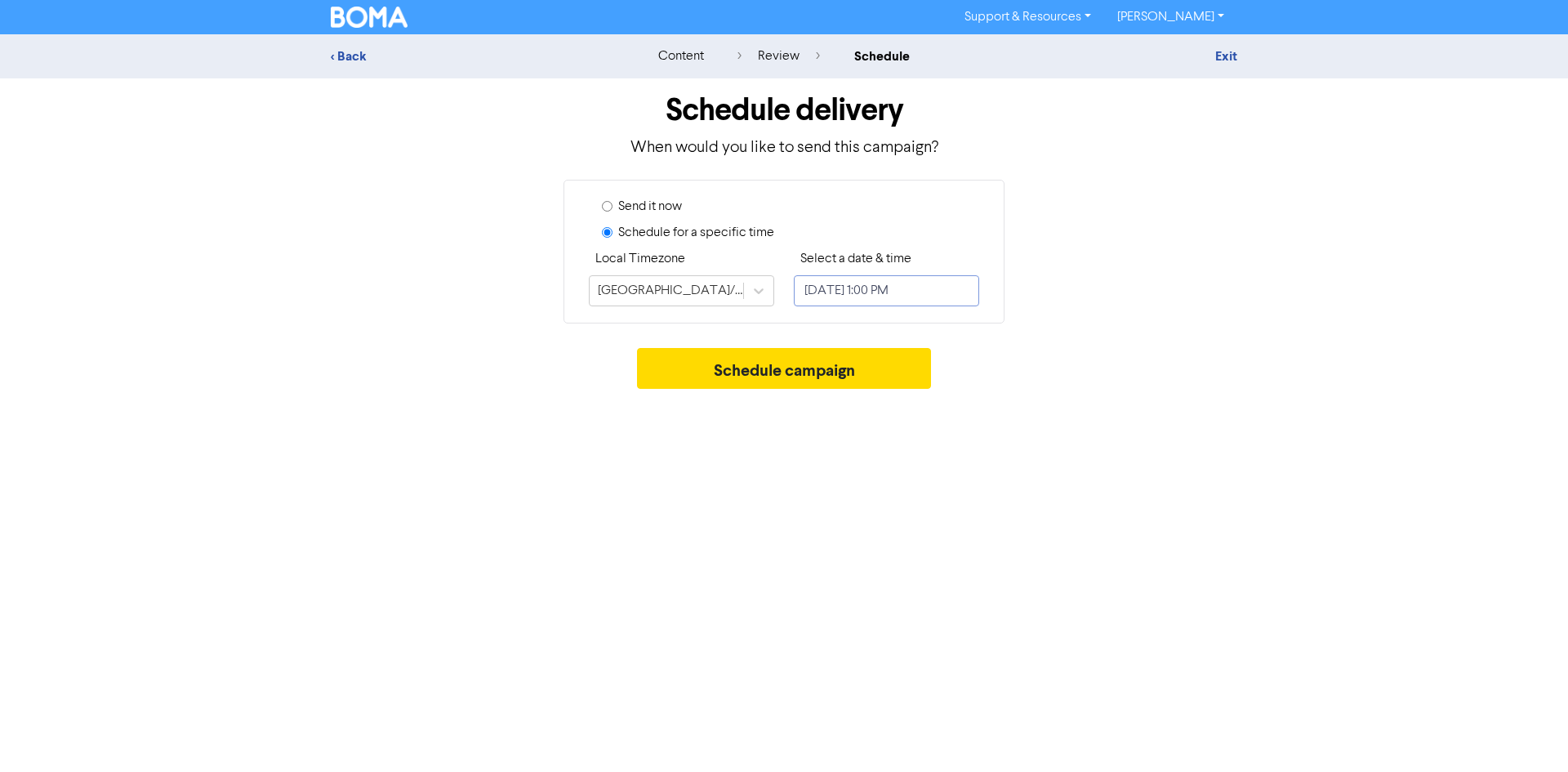
select select "8"
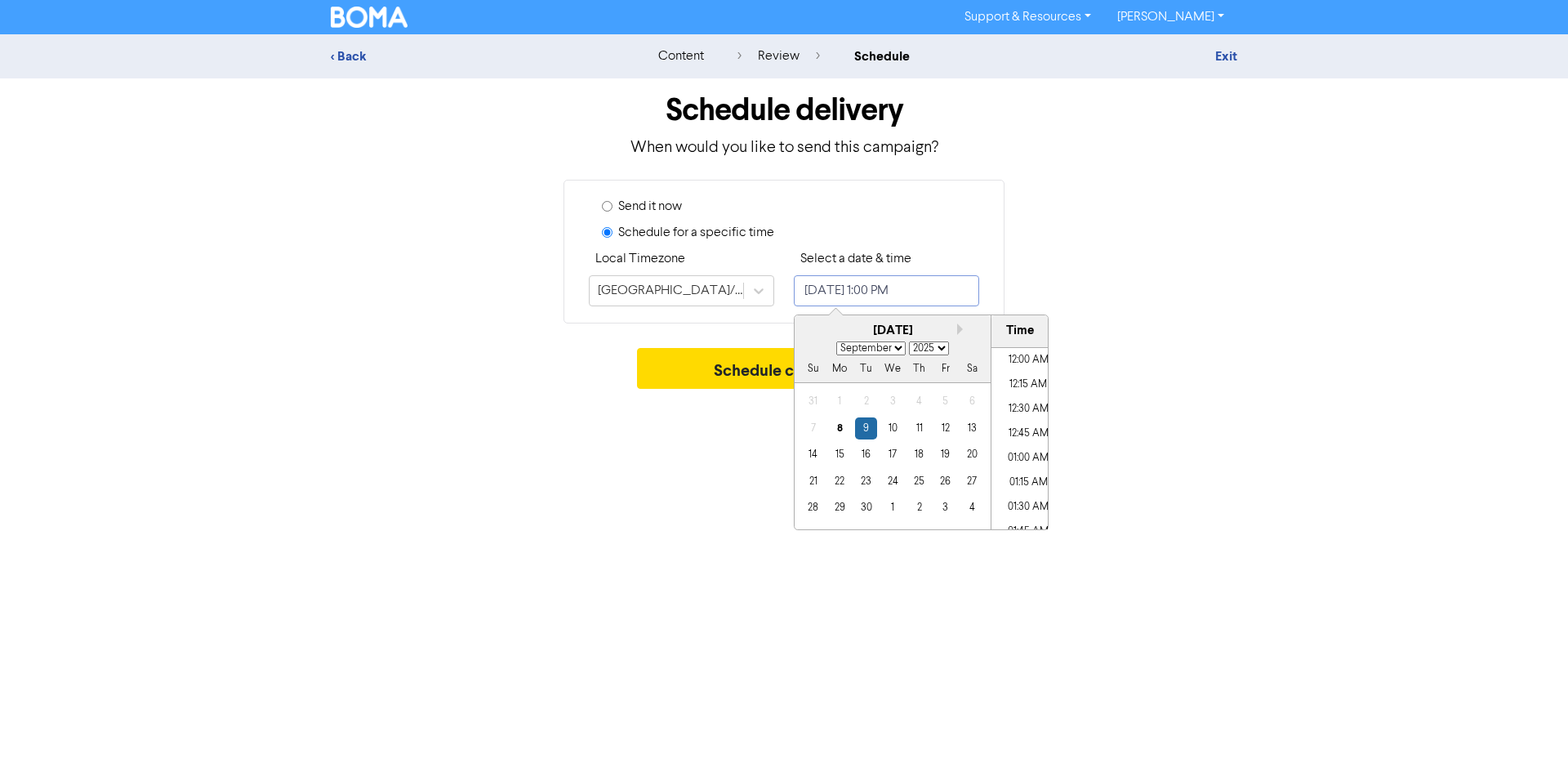
click at [857, 292] on input "[DATE] 1:00 PM" at bounding box center [887, 291] width 186 height 31
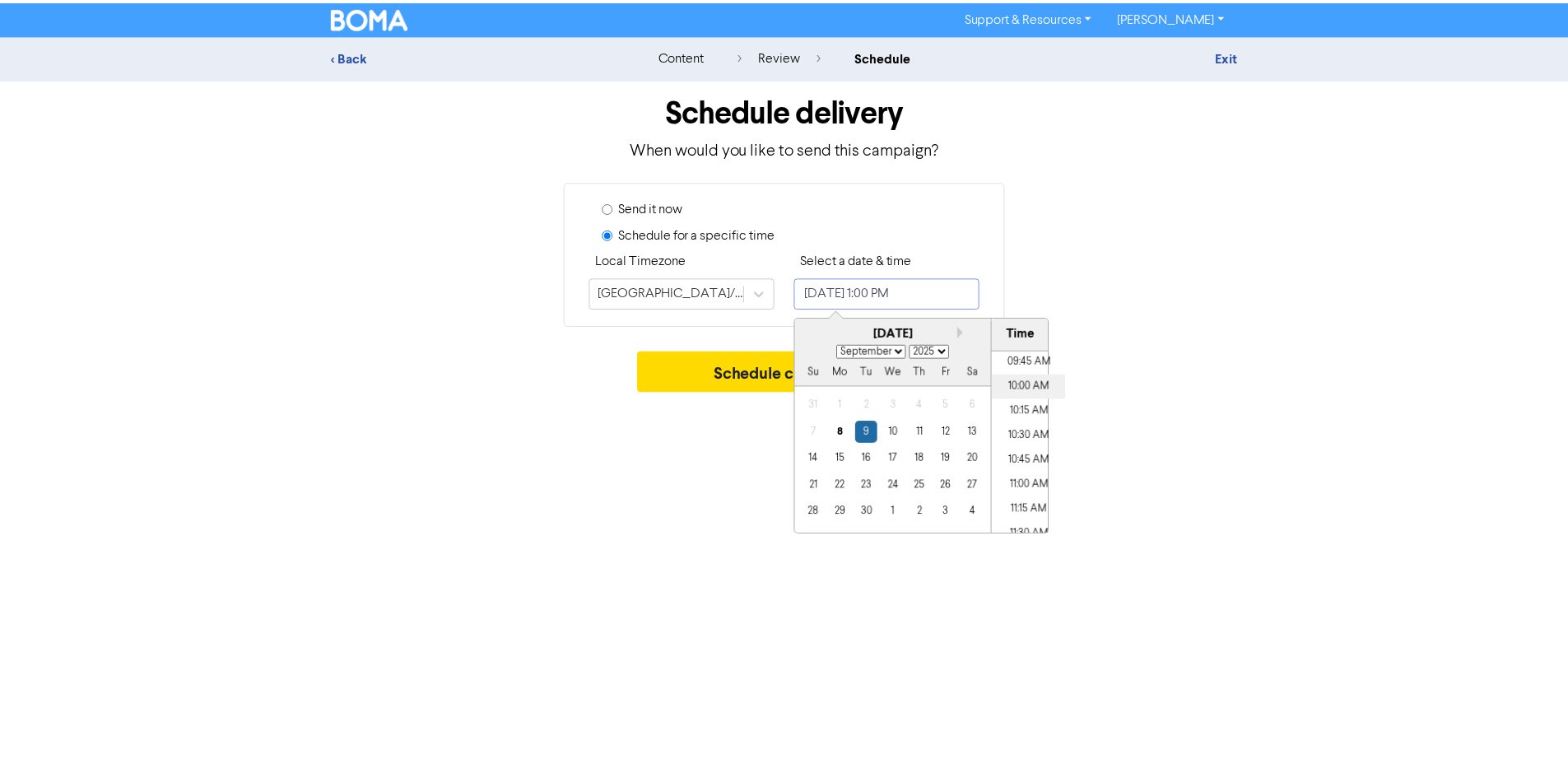
scroll to position [958, 0]
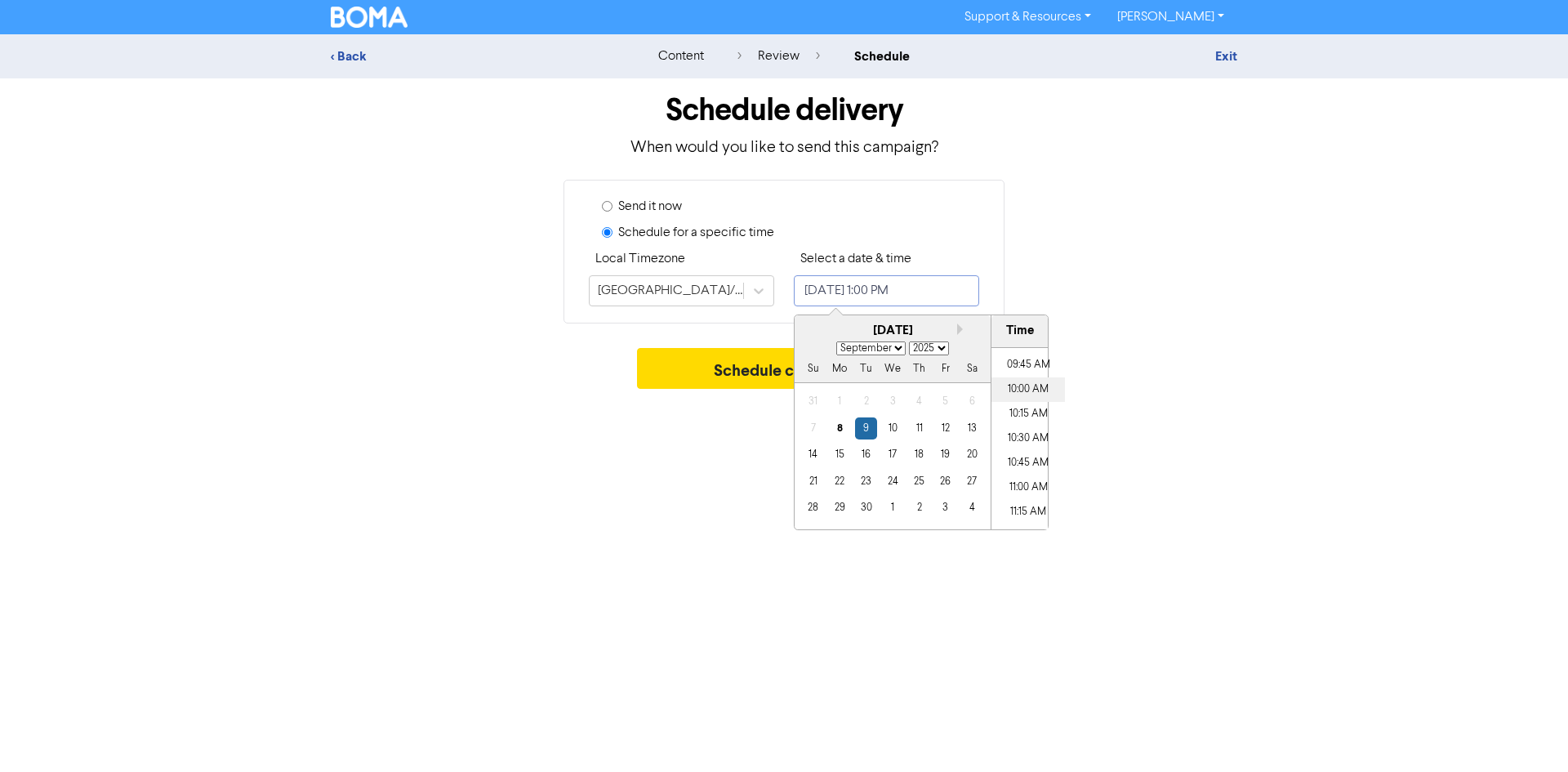
click at [1025, 392] on li "10:00 AM" at bounding box center [1027, 389] width 74 height 25
click at [980, 423] on div "13" at bounding box center [972, 428] width 22 height 22
type input "[DATE] 10:00 AM"
click at [768, 374] on button "Schedule campaign" at bounding box center [784, 368] width 295 height 41
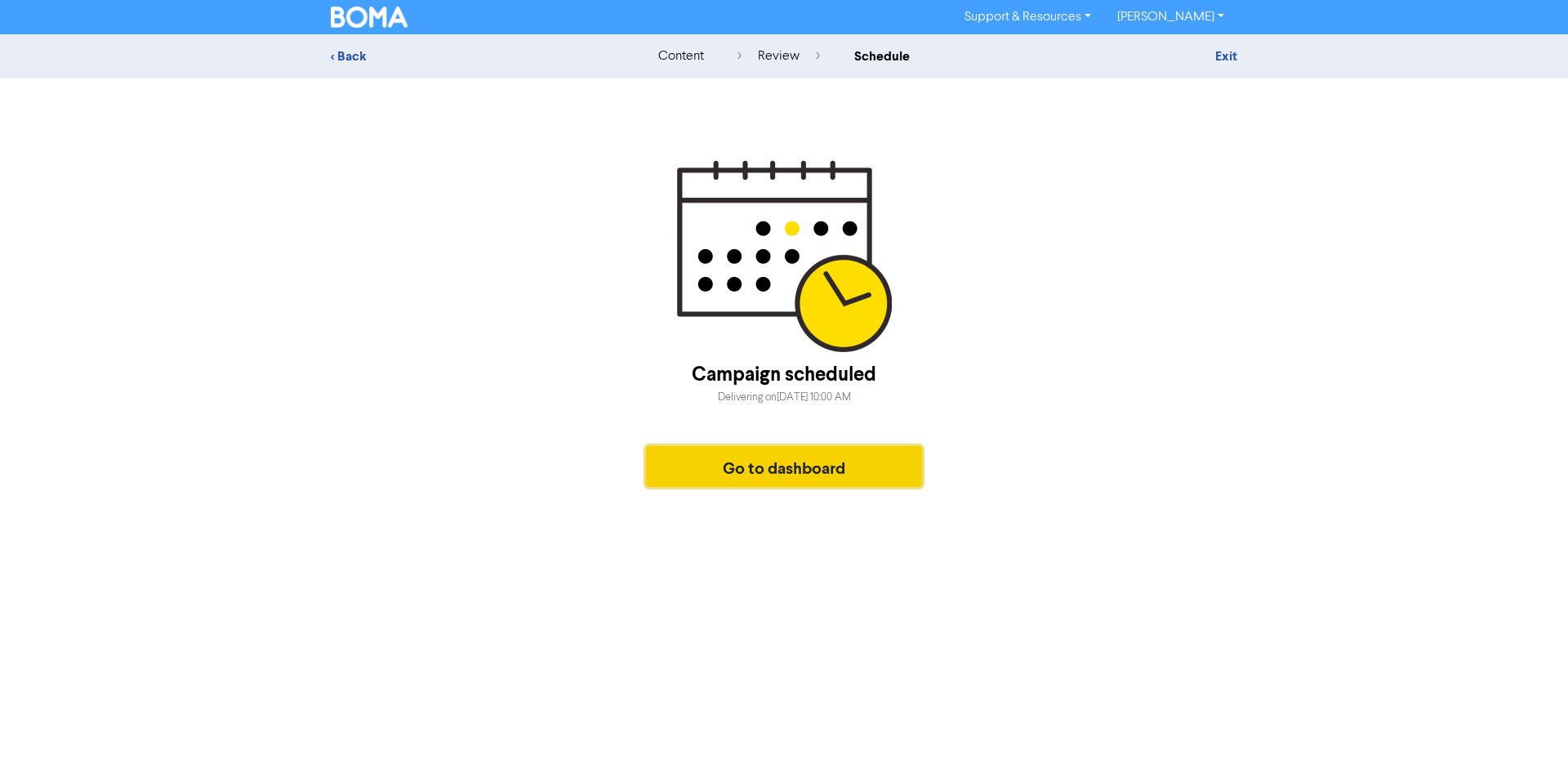
click at [868, 470] on button "Go to dashboard" at bounding box center [784, 466] width 276 height 41
